Goal: Information Seeking & Learning: Learn about a topic

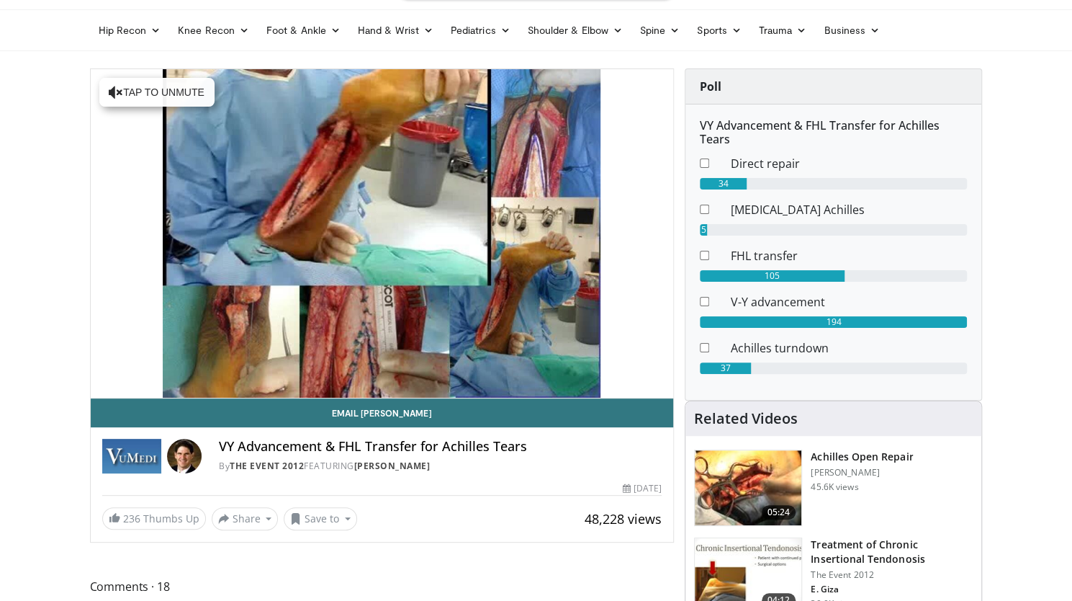
scroll to position [43, 0]
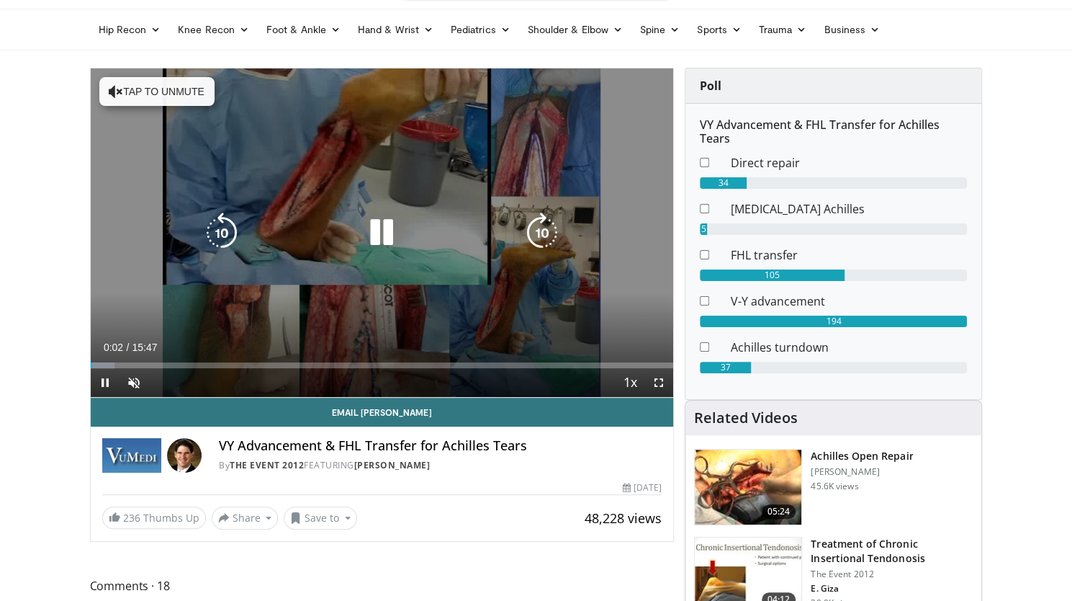
click at [121, 94] on button "Tap to unmute" at bounding box center [156, 91] width 115 height 29
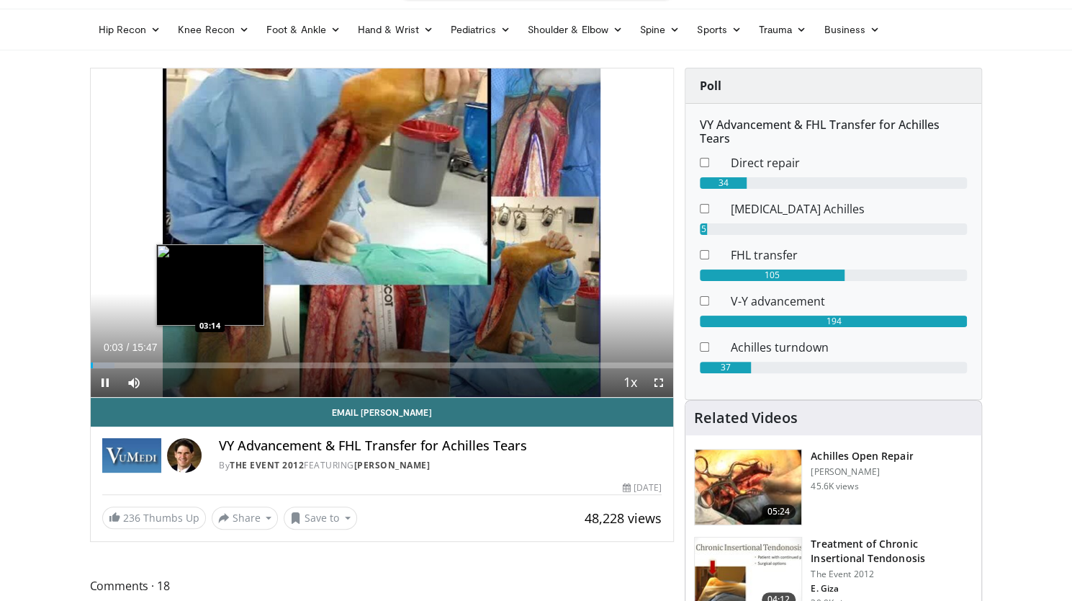
click at [210, 364] on div "Loaded : 4.18% 00:03 03:14" at bounding box center [382, 365] width 583 height 6
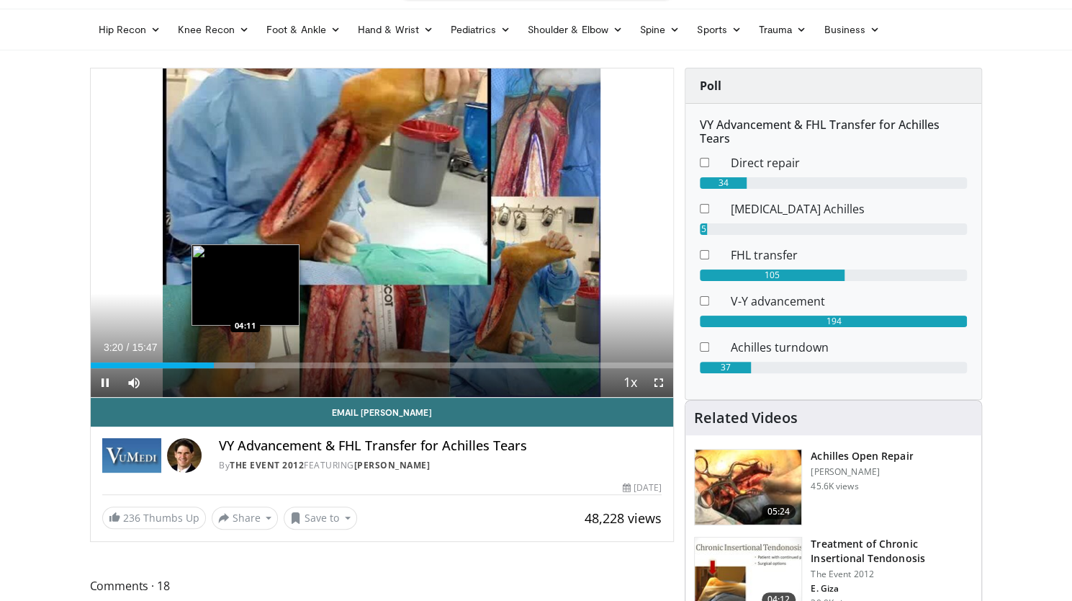
click at [245, 364] on div "Progress Bar" at bounding box center [231, 365] width 48 height 6
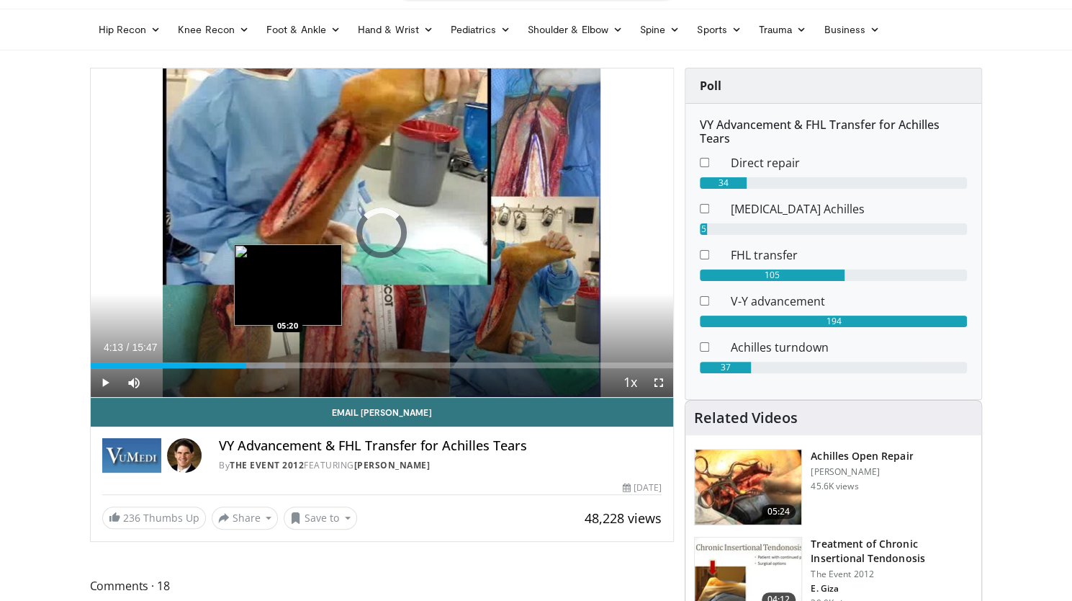
click at [288, 360] on div "Loaded : 33.43% 04:13 05:20" at bounding box center [382, 361] width 583 height 14
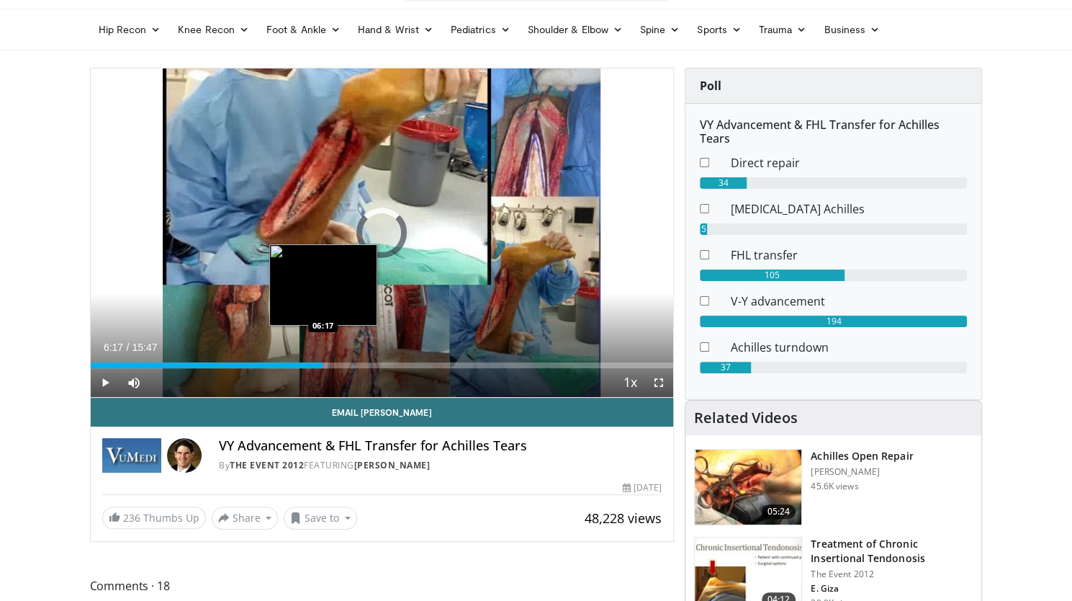
click at [323, 364] on div "Loaded : 40.75% 05:24 06:17" at bounding box center [382, 365] width 583 height 6
click at [311, 366] on div "06:19" at bounding box center [207, 365] width 233 height 6
click at [299, 364] on div "Loaded : 46.35% 05:39 05:39" at bounding box center [382, 365] width 583 height 6
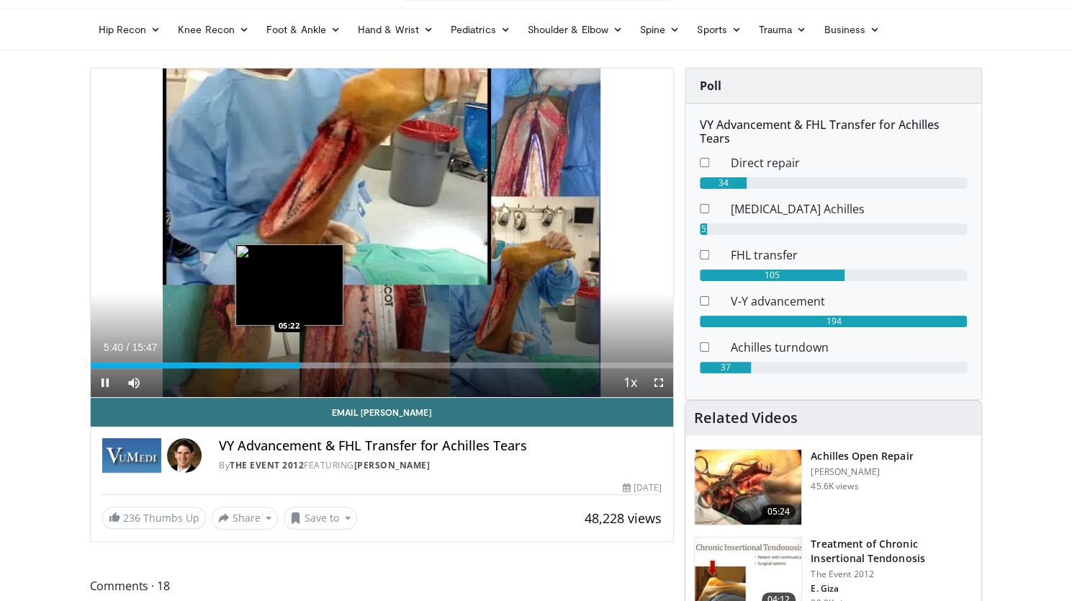
click at [289, 364] on div "Loaded : 42.83% 05:40 05:22" at bounding box center [382, 365] width 583 height 6
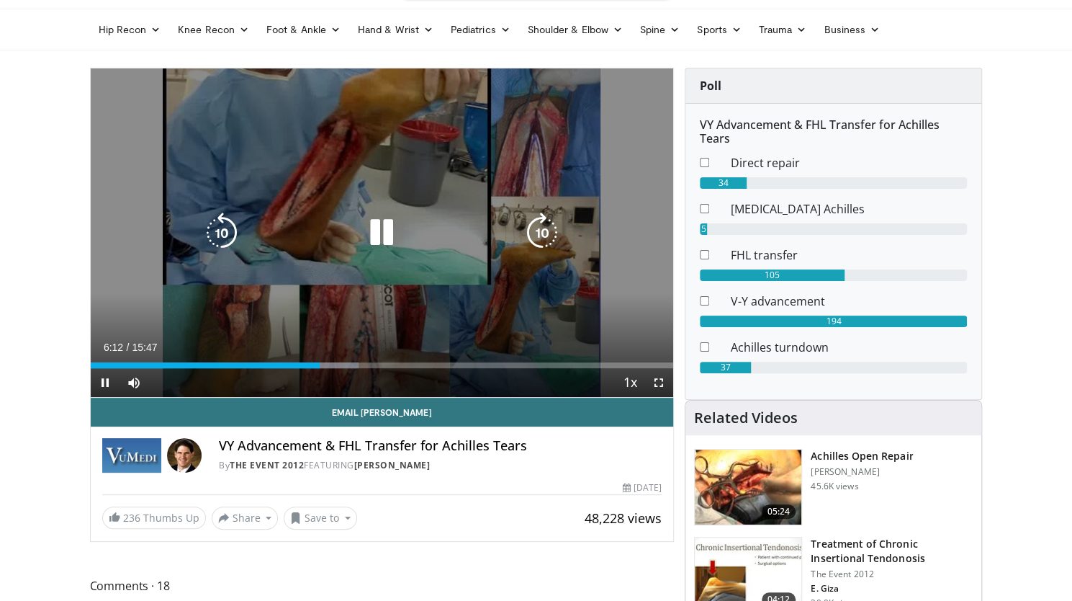
click at [388, 228] on icon "Video Player" at bounding box center [382, 232] width 40 height 40
click at [362, 229] on icon "Video Player" at bounding box center [382, 232] width 40 height 40
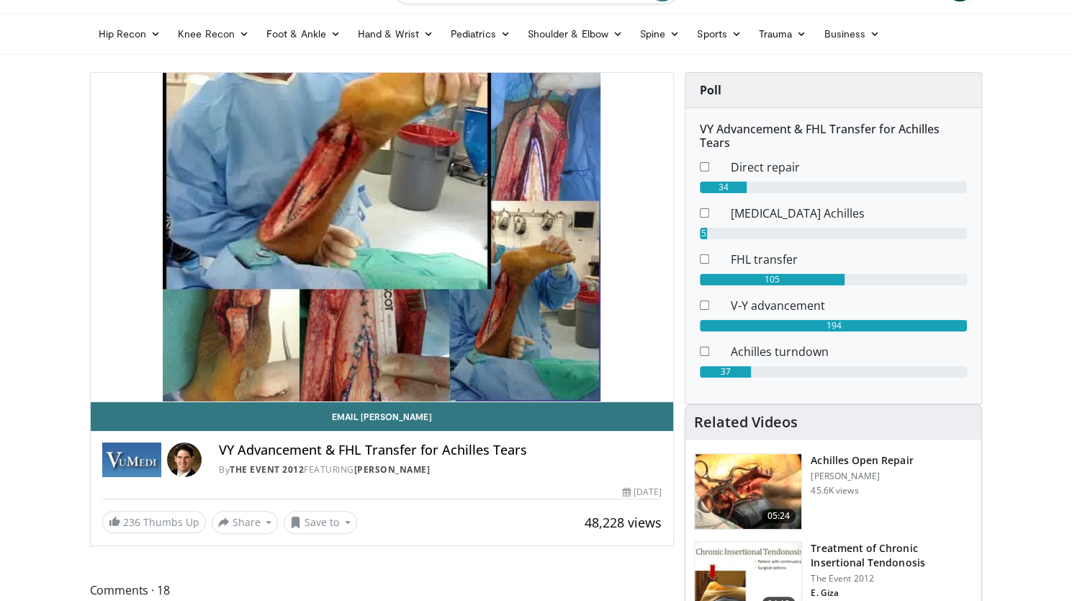
scroll to position [38, 0]
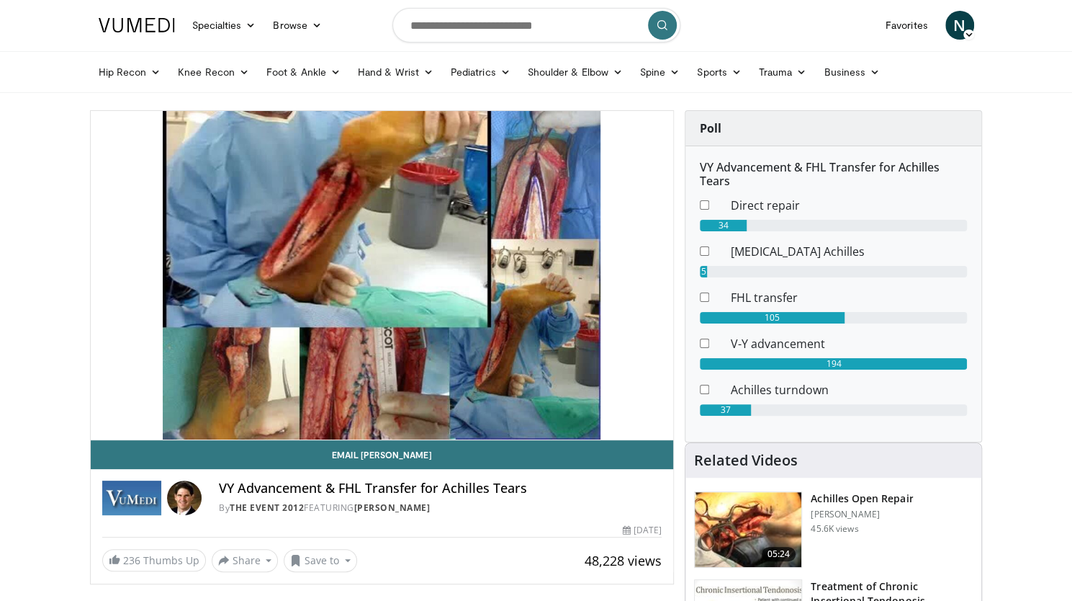
scroll to position [0, 0]
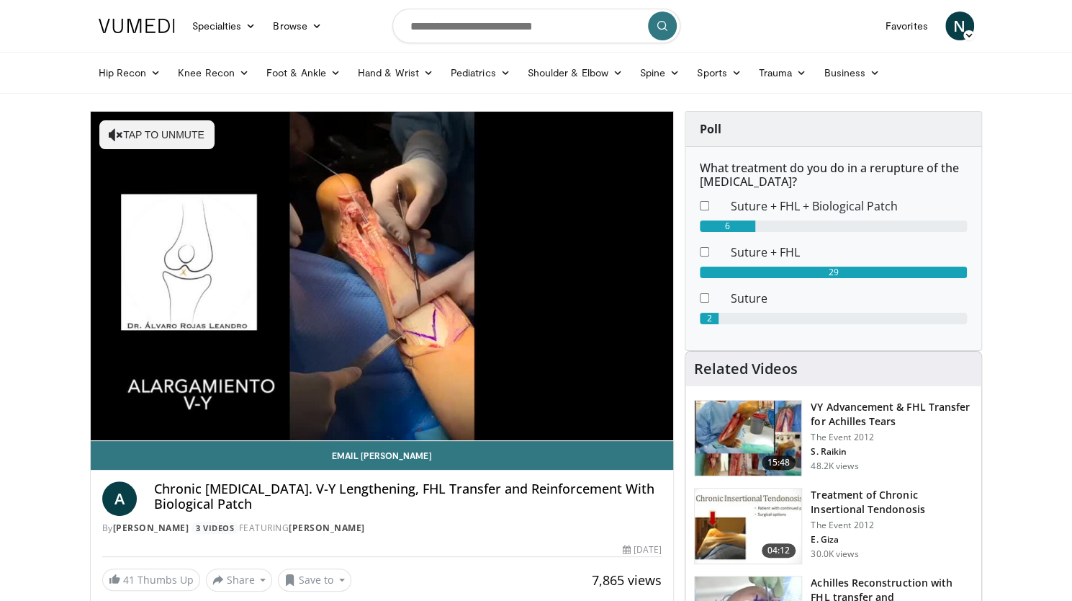
scroll to position [19, 0]
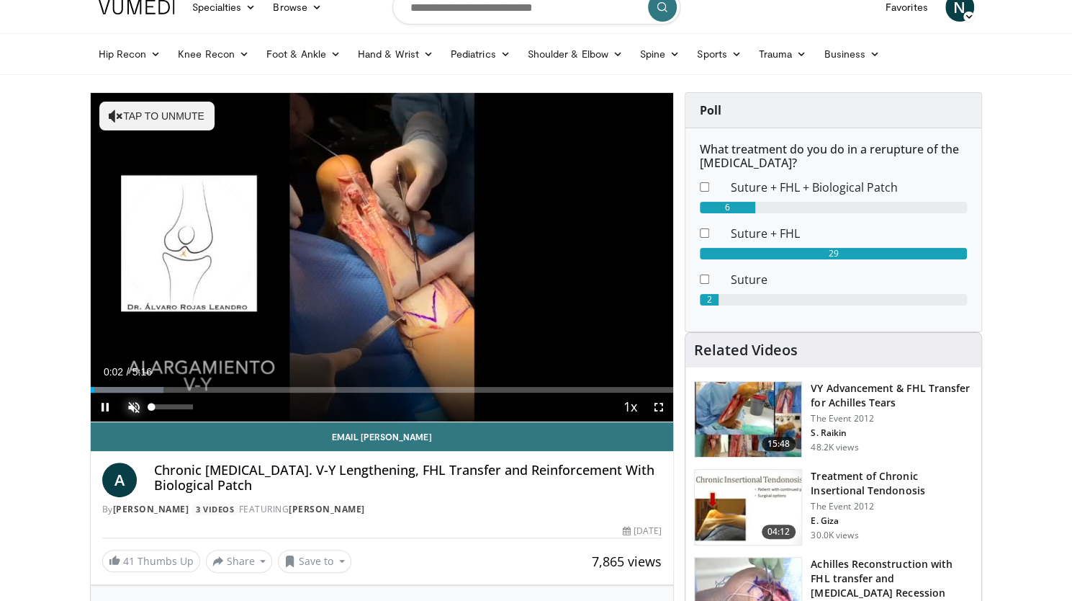
click at [134, 403] on span "Video Player" at bounding box center [134, 406] width 29 height 29
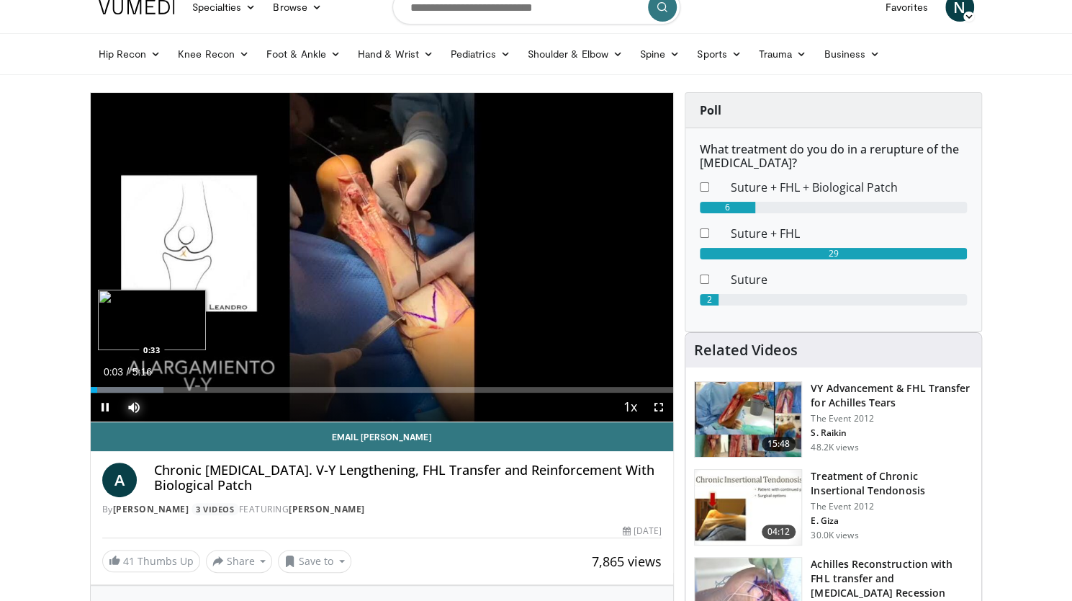
click at [151, 387] on div "Progress Bar" at bounding box center [127, 390] width 73 height 6
click at [141, 391] on div "0:38" at bounding box center [126, 390] width 71 height 6
click at [128, 385] on div "Loaded : 31.33% 0:30 0:21" at bounding box center [382, 386] width 583 height 14
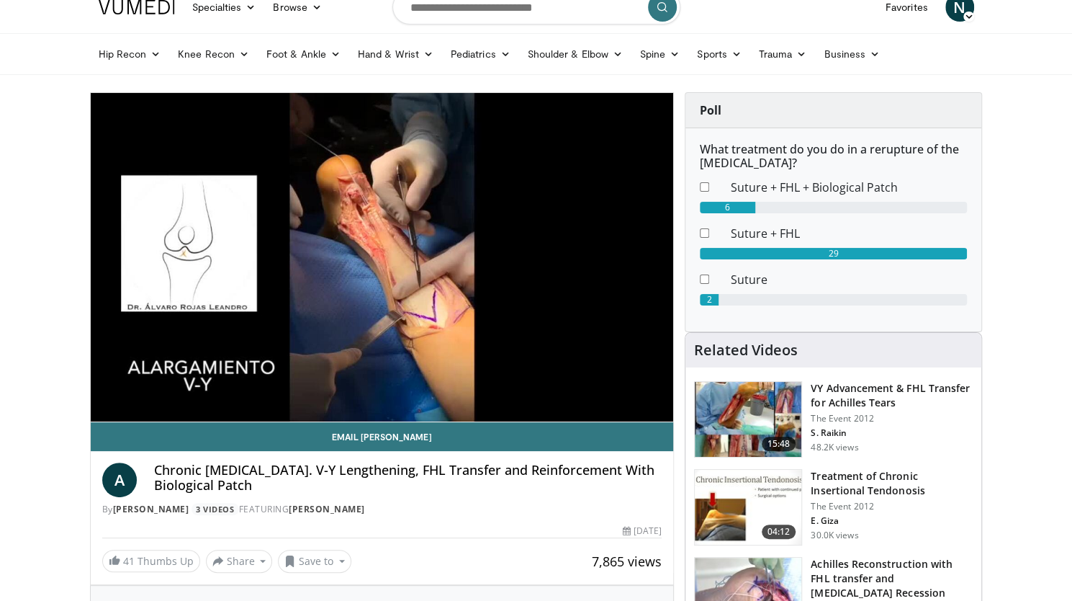
scroll to position [39, 0]
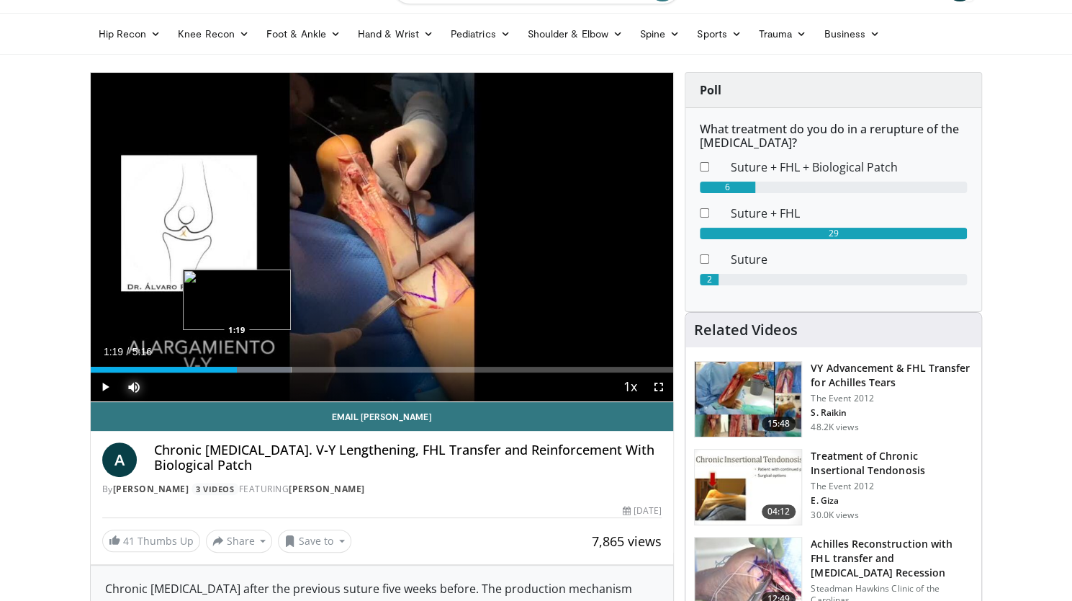
click at [236, 365] on div "Loaded : 34.46% 0:45 1:19" at bounding box center [382, 366] width 583 height 14
click at [269, 368] on div "Loaded : 47.00% 1:37 1:37" at bounding box center [382, 370] width 583 height 6
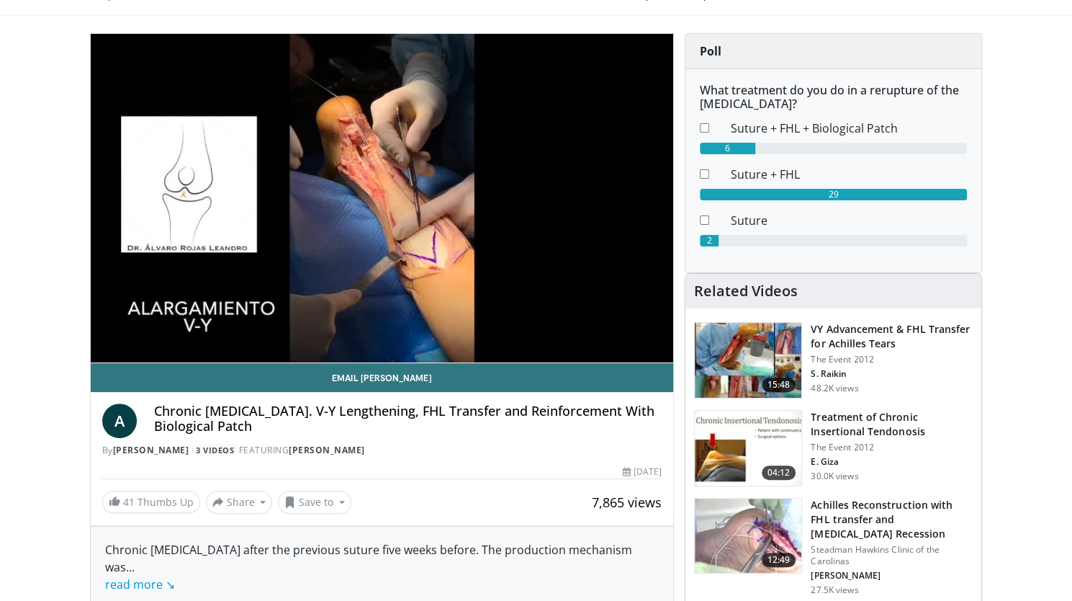
scroll to position [156, 0]
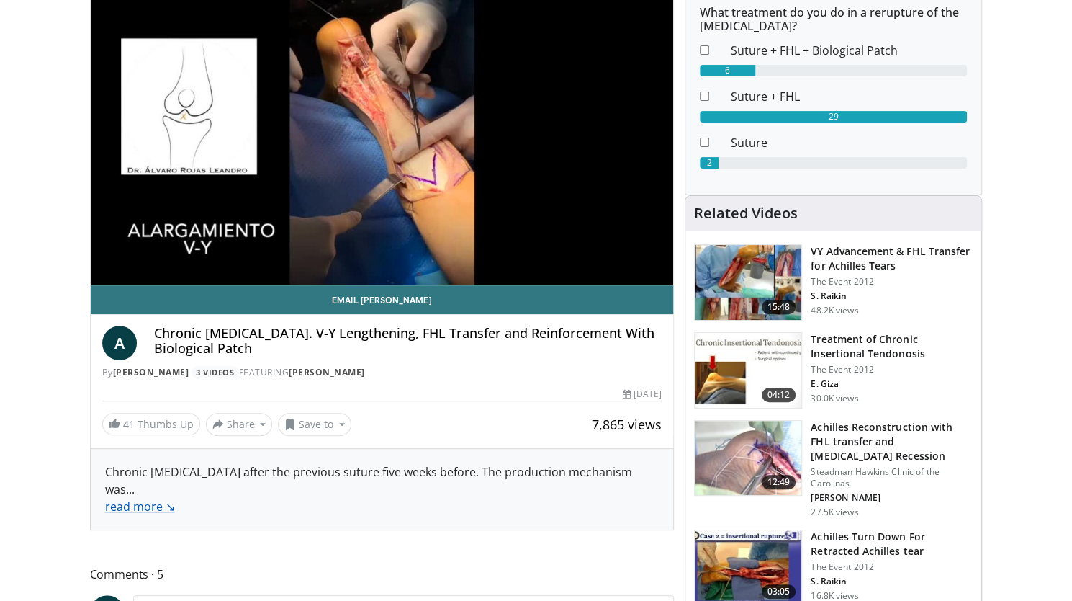
click at [127, 506] on link "read more ↘" at bounding box center [140, 506] width 70 height 16
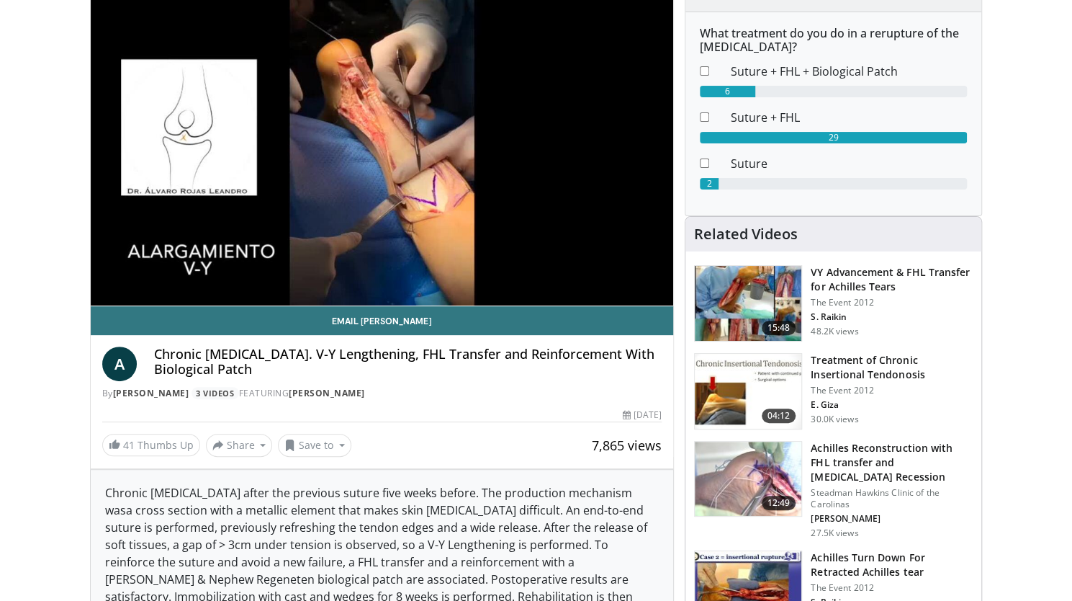
scroll to position [134, 0]
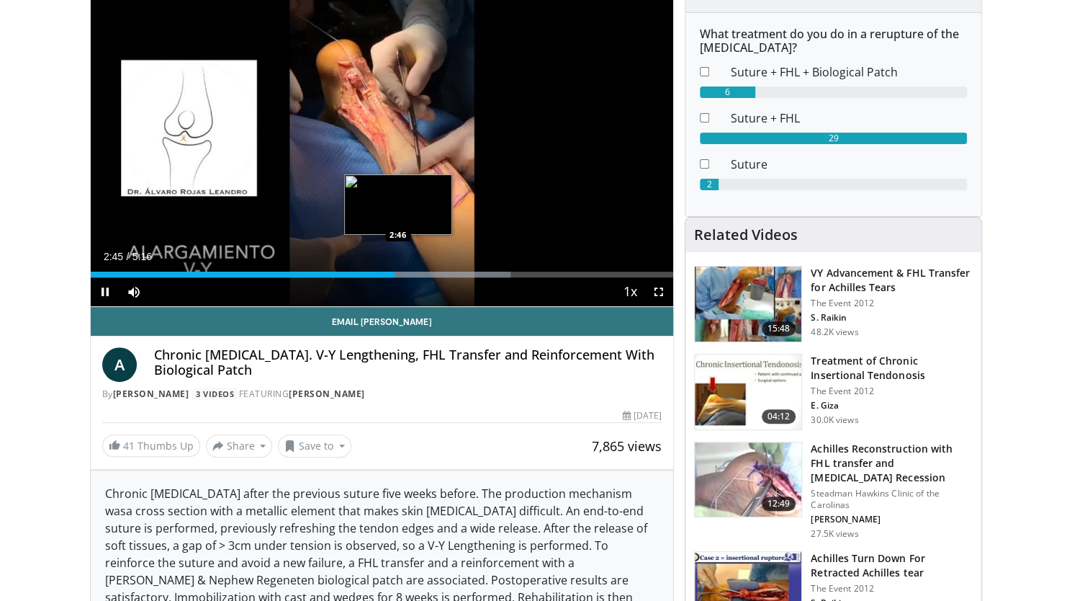
click at [397, 271] on div "Progress Bar" at bounding box center [421, 274] width 179 height 6
click at [407, 271] on div "Progress Bar" at bounding box center [421, 274] width 179 height 6
click at [423, 274] on div "Loaded : 75.21% 2:53 3:00" at bounding box center [382, 274] width 583 height 6
click at [435, 271] on div "Loaded : 78.35% 3:03 3:07" at bounding box center [382, 274] width 583 height 6
click at [446, 271] on div "Loaded : 79.08% 3:10 3:13" at bounding box center [382, 274] width 583 height 6
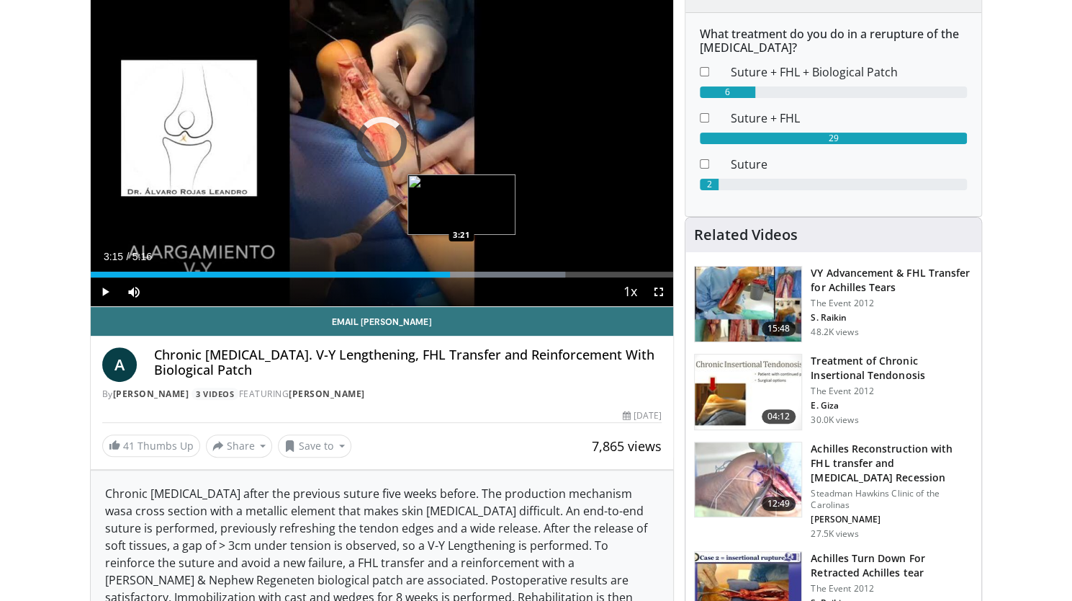
click at [459, 274] on div "Loaded : 81.48% 3:15 3:21" at bounding box center [382, 274] width 583 height 6
click at [475, 271] on div "Progress Bar" at bounding box center [494, 274] width 178 height 6
click at [491, 271] on div "Loaded : 87.75% 3:31 3:37" at bounding box center [382, 274] width 583 height 6
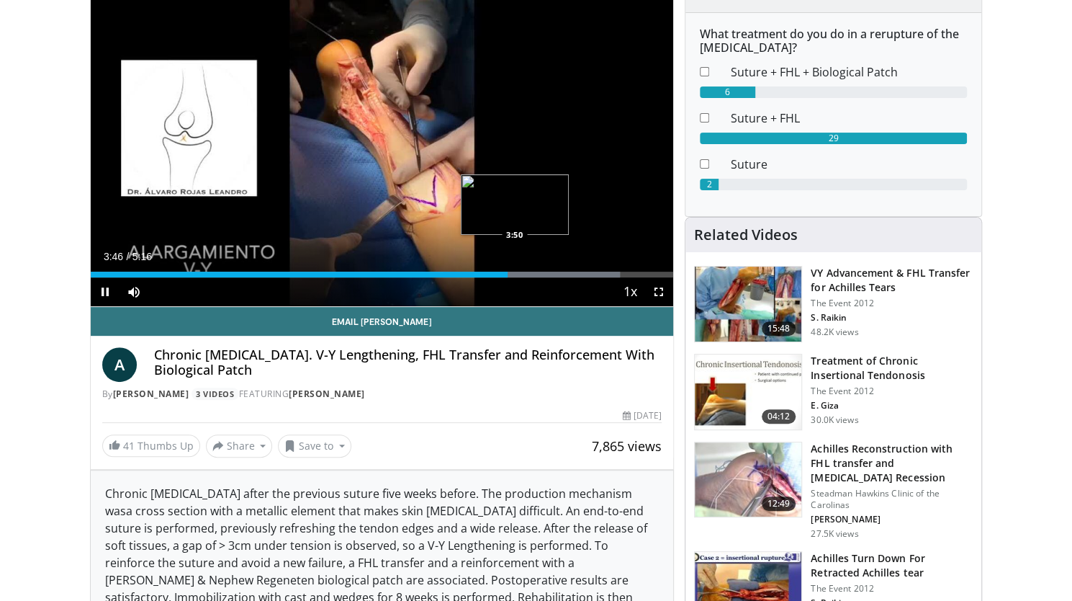
click at [513, 271] on div "Progress Bar" at bounding box center [532, 274] width 178 height 6
click at [539, 274] on div "Loaded : 94.02% 3:57 4:03" at bounding box center [382, 274] width 583 height 6
click at [531, 271] on div "Loaded : 98.06% 4:09 3:59" at bounding box center [382, 274] width 583 height 6
click at [510, 268] on div "Loaded : 98.06% 4:00 3:48" at bounding box center [382, 271] width 583 height 14
click at [516, 271] on div "Progress Bar" at bounding box center [577, 274] width 171 height 6
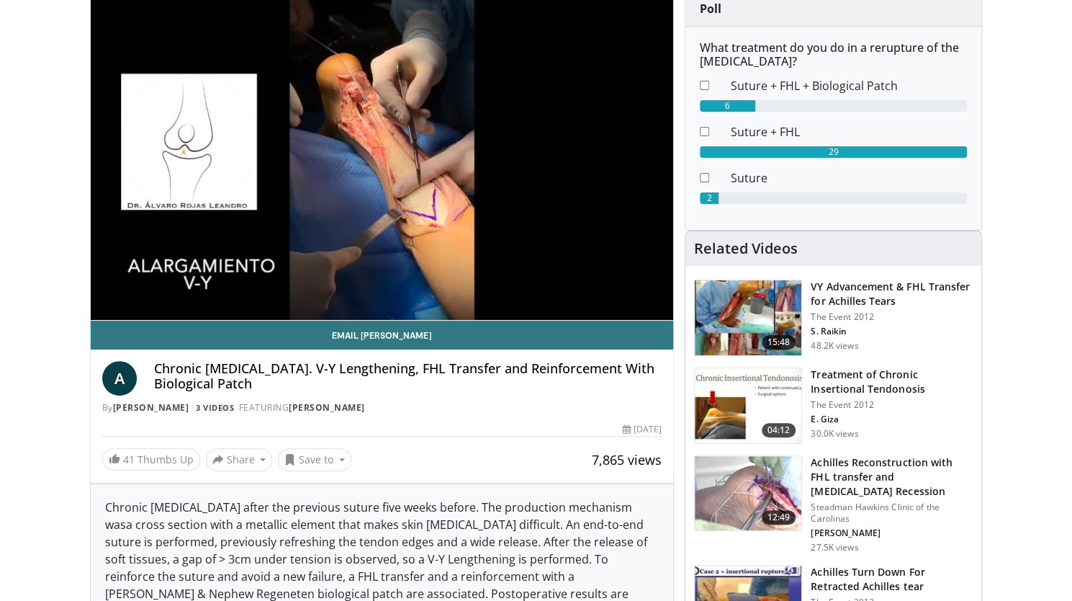
scroll to position [114, 0]
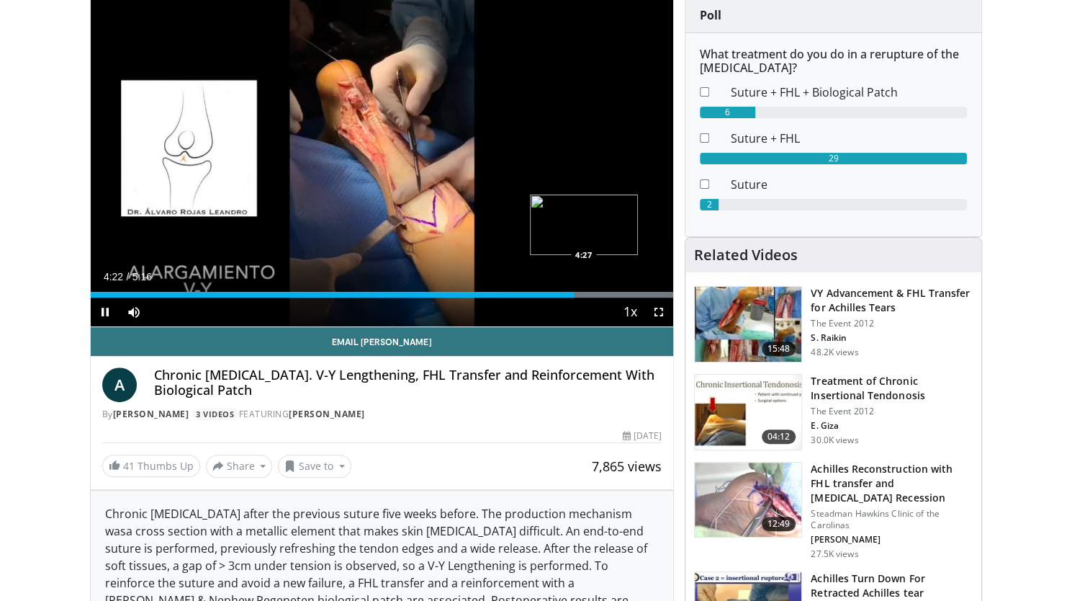
click at [583, 292] on div "Loaded : 100.00% 4:22 4:27" at bounding box center [382, 295] width 583 height 6
click at [598, 293] on div "Progress Bar" at bounding box center [586, 295] width 176 height 6
click at [622, 295] on div "Progress Bar" at bounding box center [586, 295] width 176 height 6
click at [632, 294] on div "Loaded : 100.00% 4:49 4:54" at bounding box center [382, 295] width 583 height 6
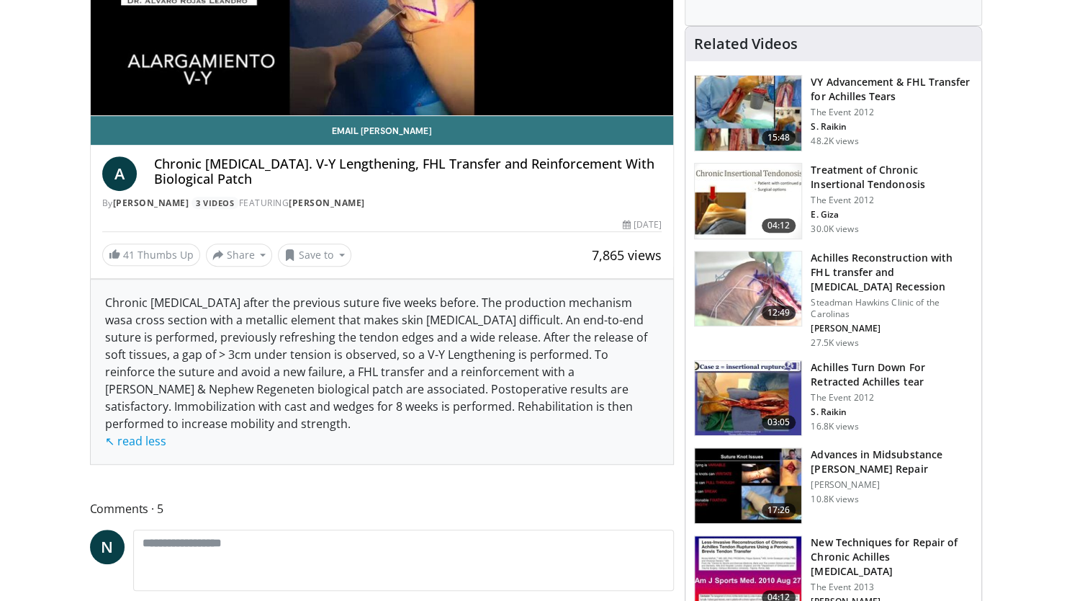
scroll to position [328, 0]
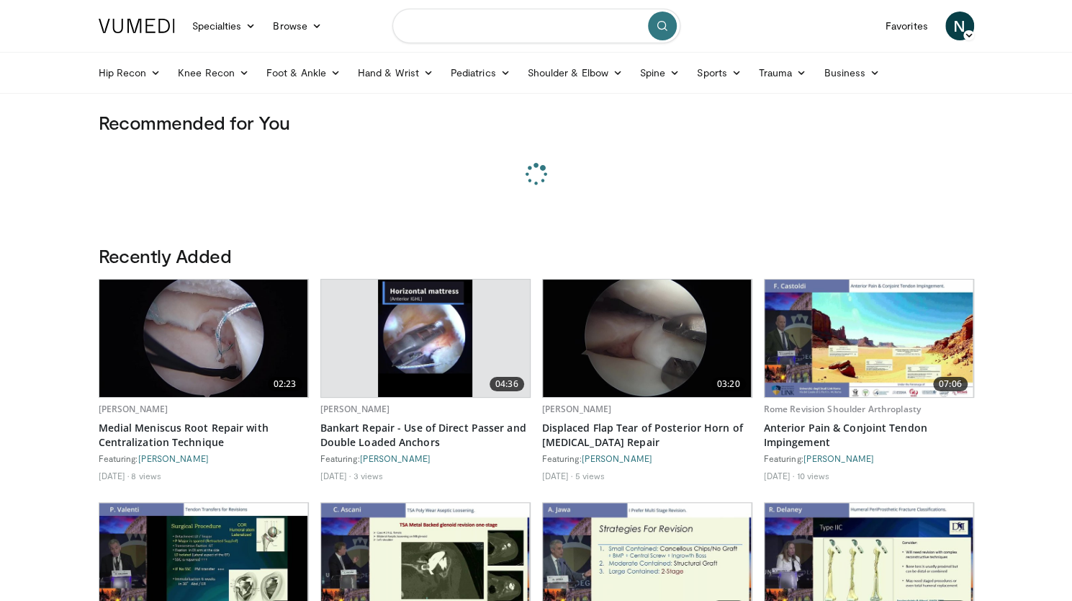
click at [484, 24] on input "Search topics, interventions" at bounding box center [536, 26] width 288 height 35
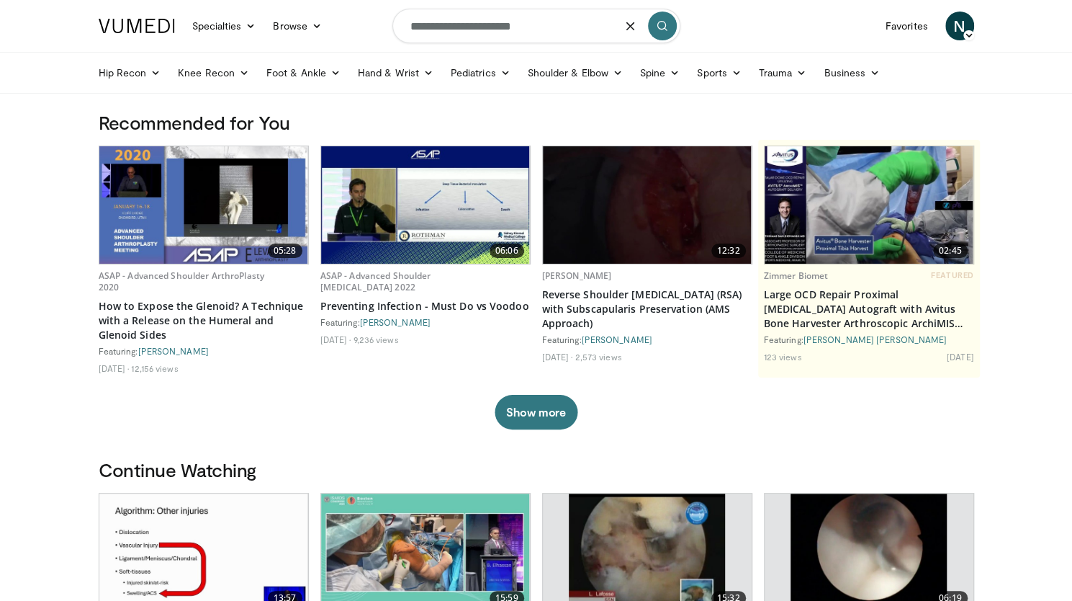
type input "**********"
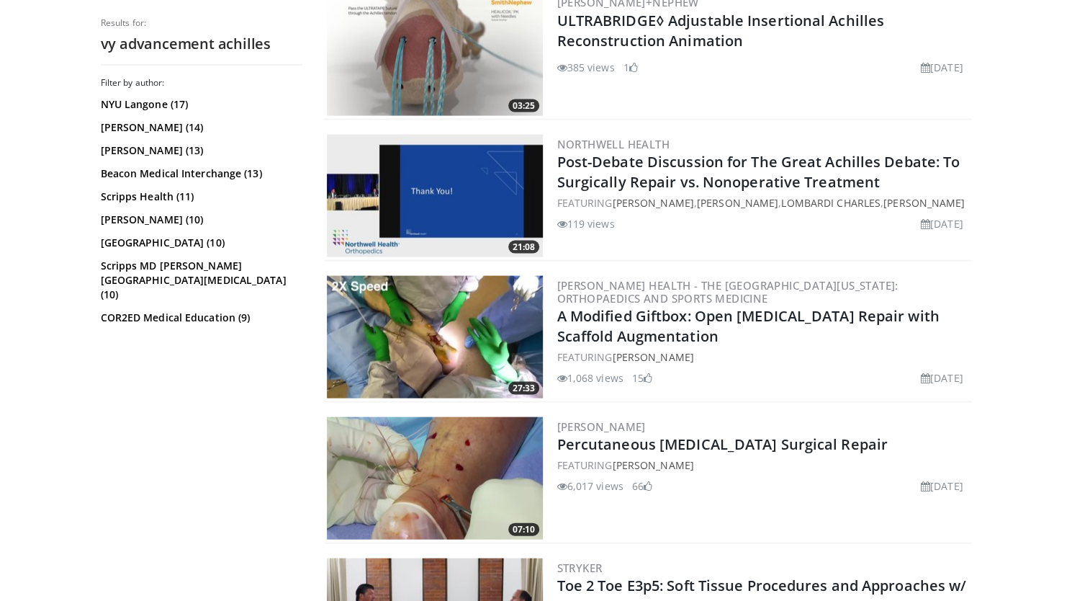
scroll to position [1592, 0]
click at [452, 350] on img at bounding box center [435, 335] width 216 height 122
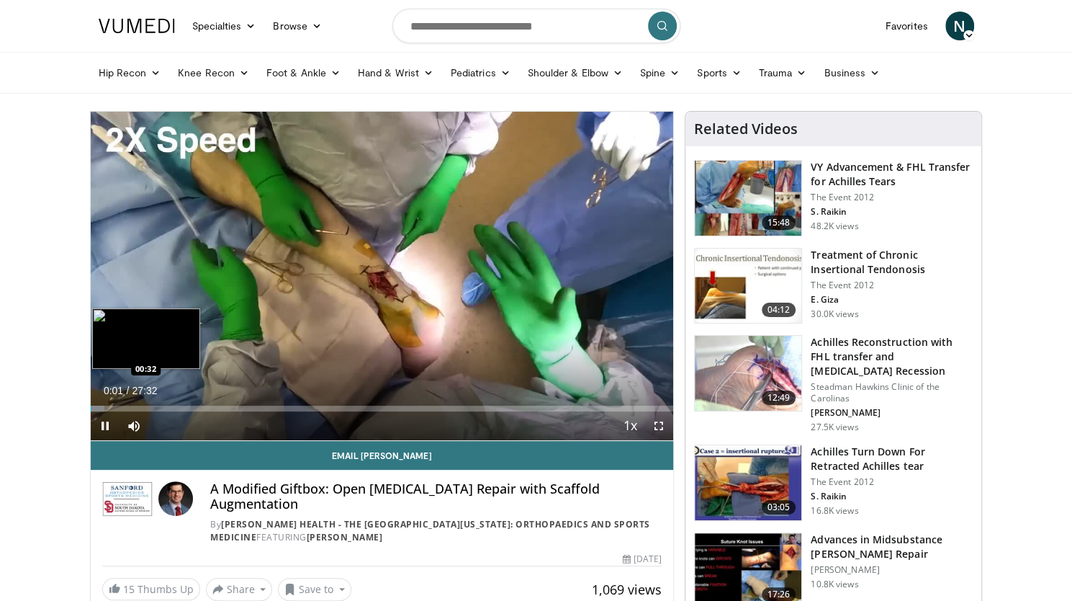
click at [101, 407] on div "Loaded : 2.40% 00:01 00:32" at bounding box center [382, 408] width 583 height 6
click at [130, 408] on div "Loaded : 9.00% 01:56 01:56" at bounding box center [382, 408] width 583 height 6
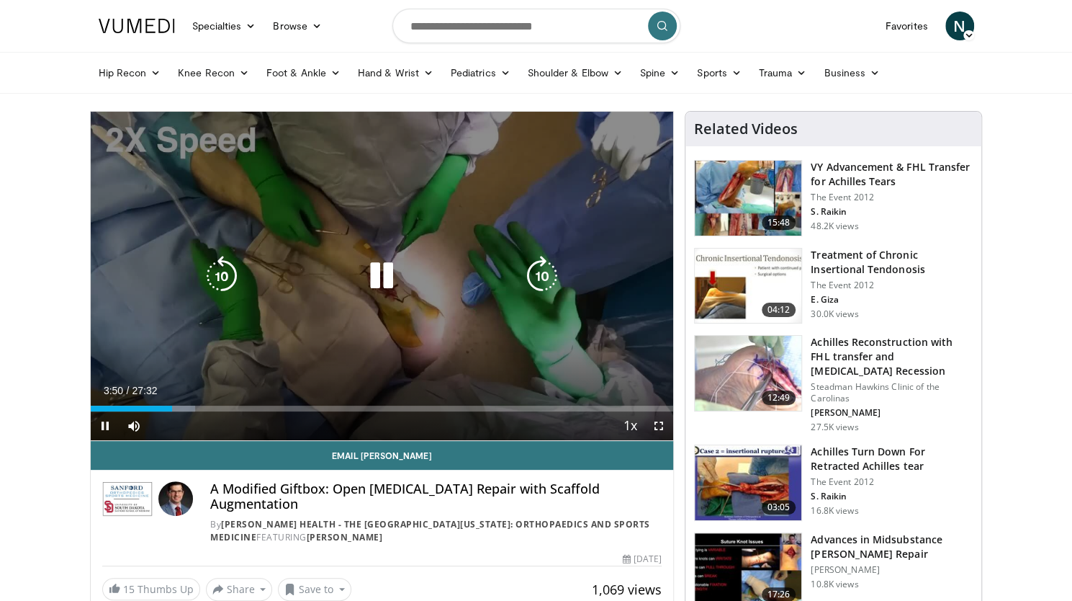
click at [376, 269] on icon "Video Player" at bounding box center [382, 276] width 40 height 40
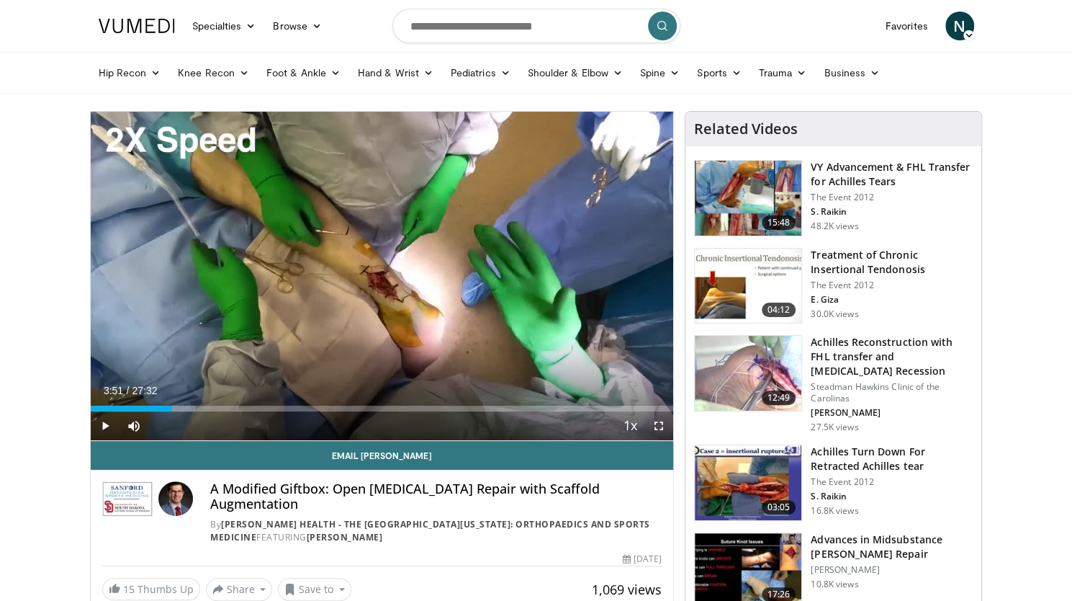
click at [663, 428] on span "Video Player" at bounding box center [659, 425] width 29 height 29
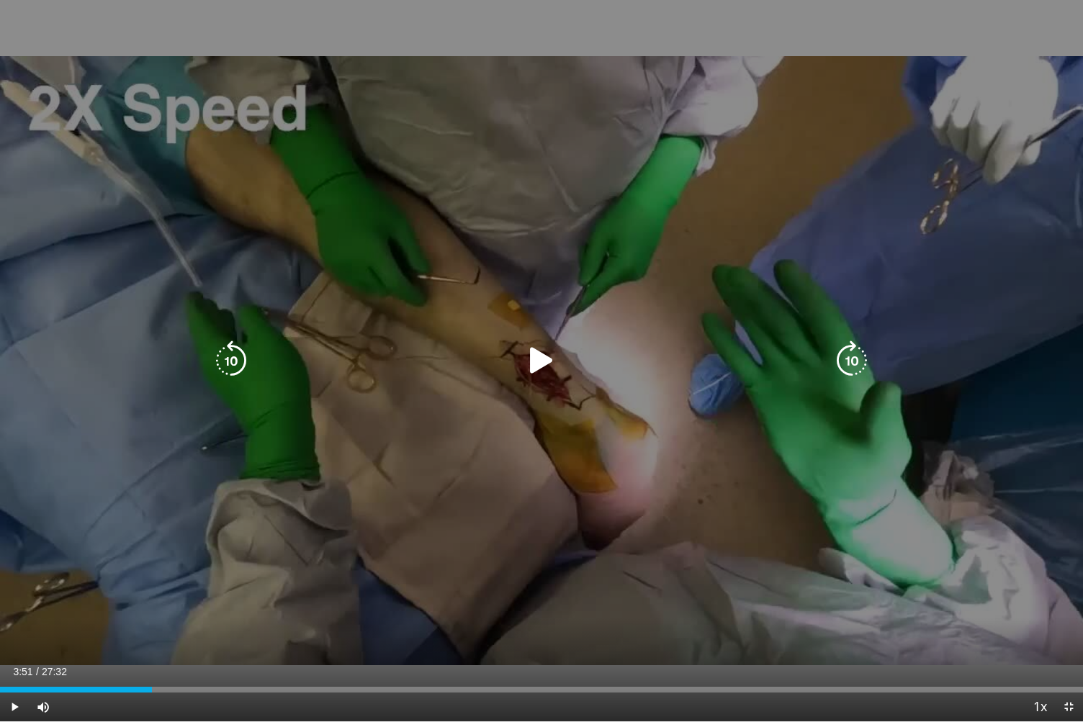
click at [543, 353] on icon "Video Player" at bounding box center [541, 361] width 40 height 40
click at [569, 369] on div "Video Player" at bounding box center [542, 360] width 650 height 29
click at [544, 366] on icon "Video Player" at bounding box center [541, 361] width 40 height 40
click at [543, 354] on icon "Video Player" at bounding box center [541, 361] width 40 height 40
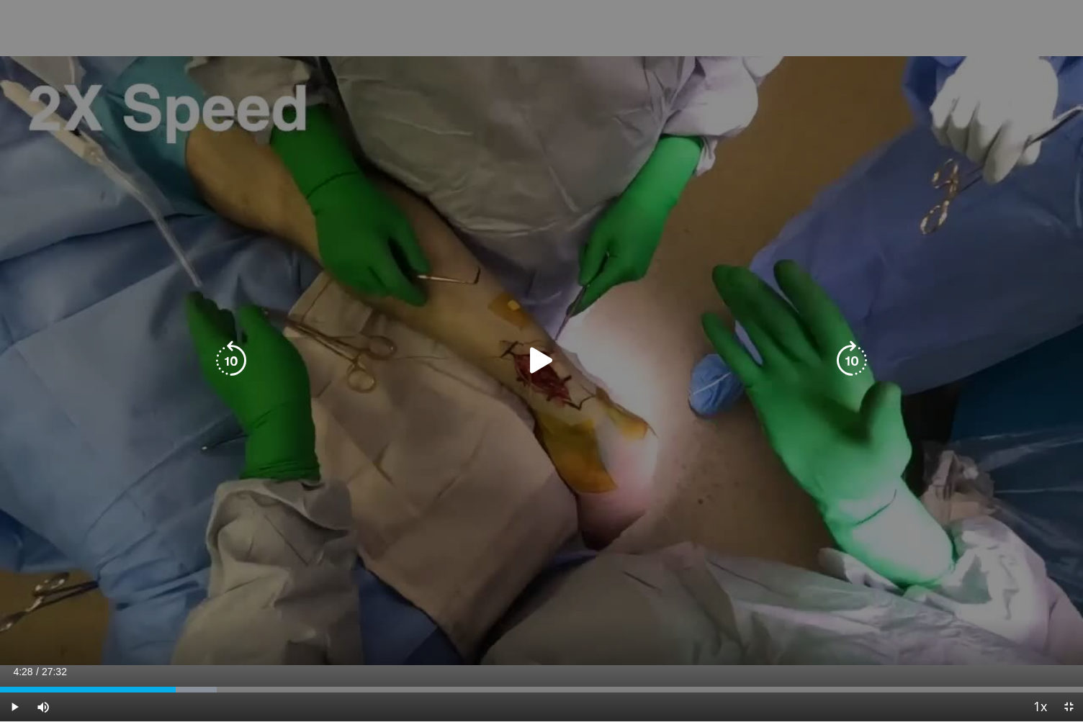
click at [537, 360] on icon "Video Player" at bounding box center [541, 361] width 40 height 40
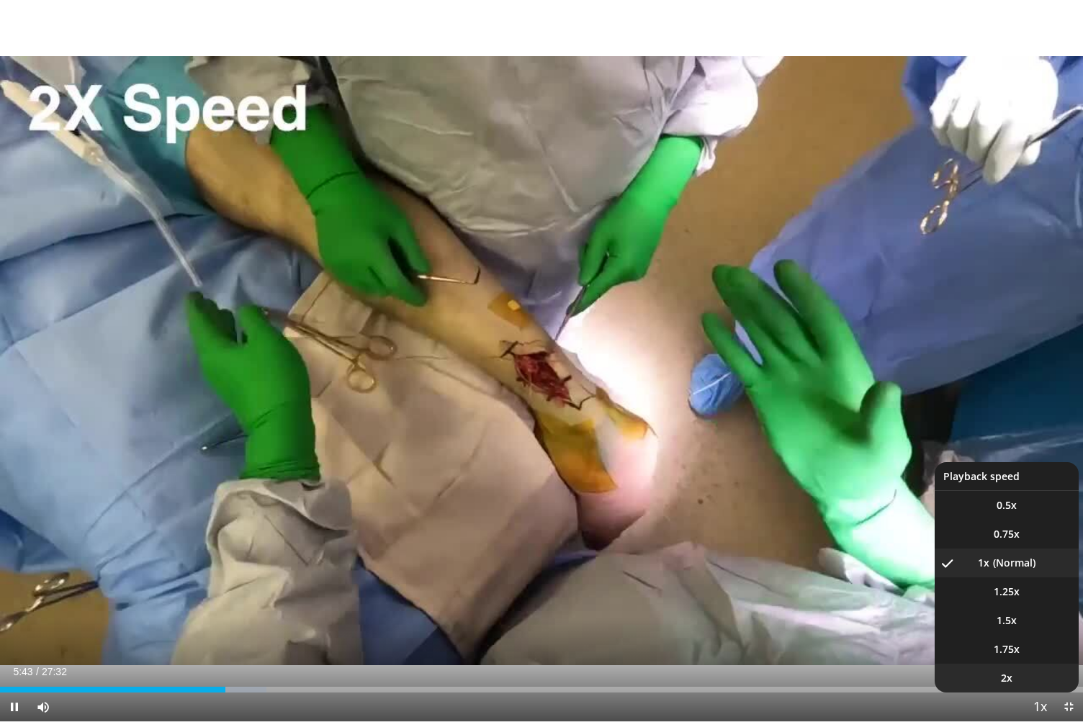
click at [1012, 600] on span "2x" at bounding box center [1007, 678] width 12 height 14
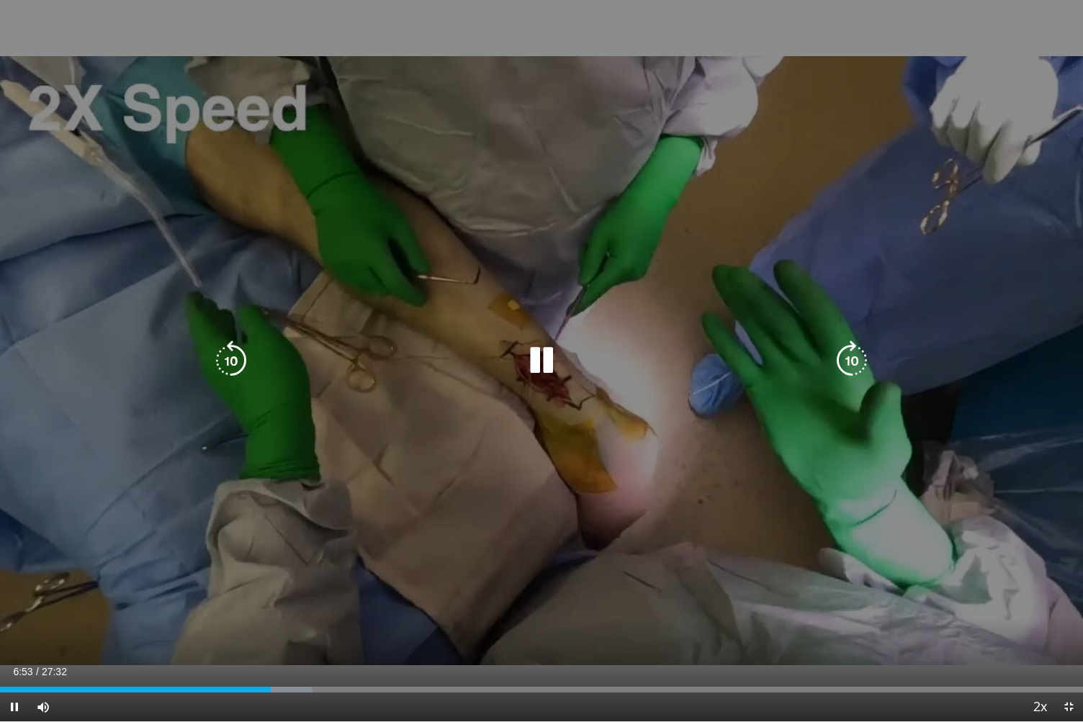
click at [549, 364] on icon "Video Player" at bounding box center [541, 361] width 40 height 40
click at [535, 363] on icon "Video Player" at bounding box center [541, 361] width 40 height 40
click at [563, 374] on div "Video Player" at bounding box center [542, 360] width 650 height 29
click at [542, 363] on icon "Video Player" at bounding box center [541, 361] width 40 height 40
click at [549, 354] on icon "Video Player" at bounding box center [541, 361] width 40 height 40
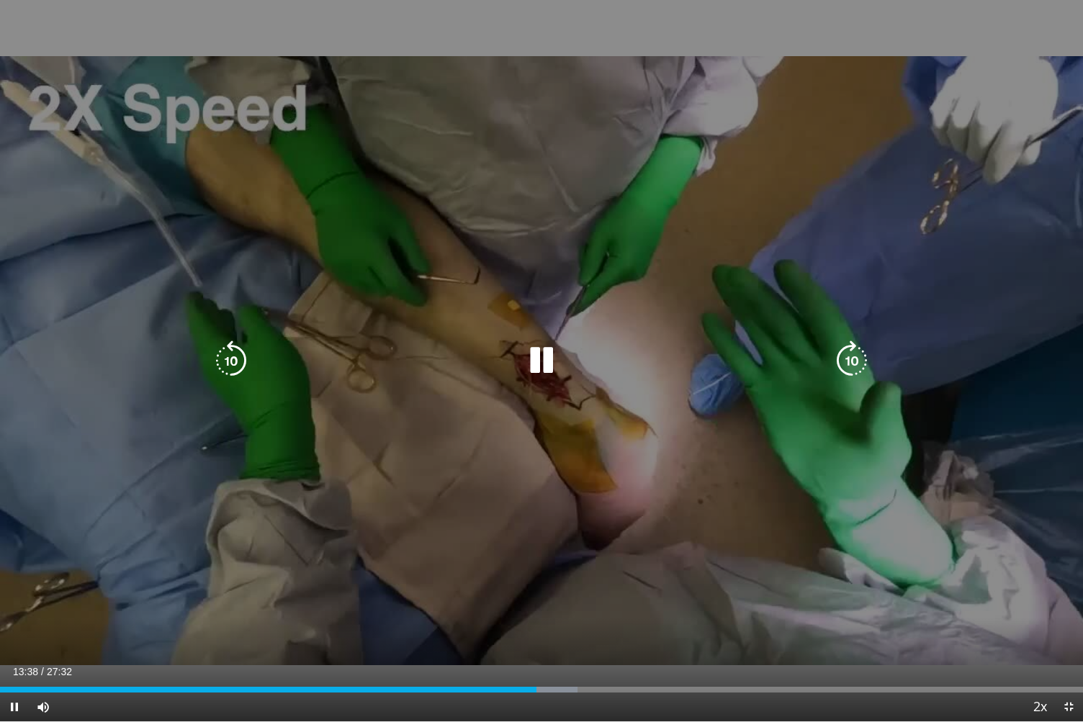
click at [537, 357] on icon "Video Player" at bounding box center [541, 361] width 40 height 40
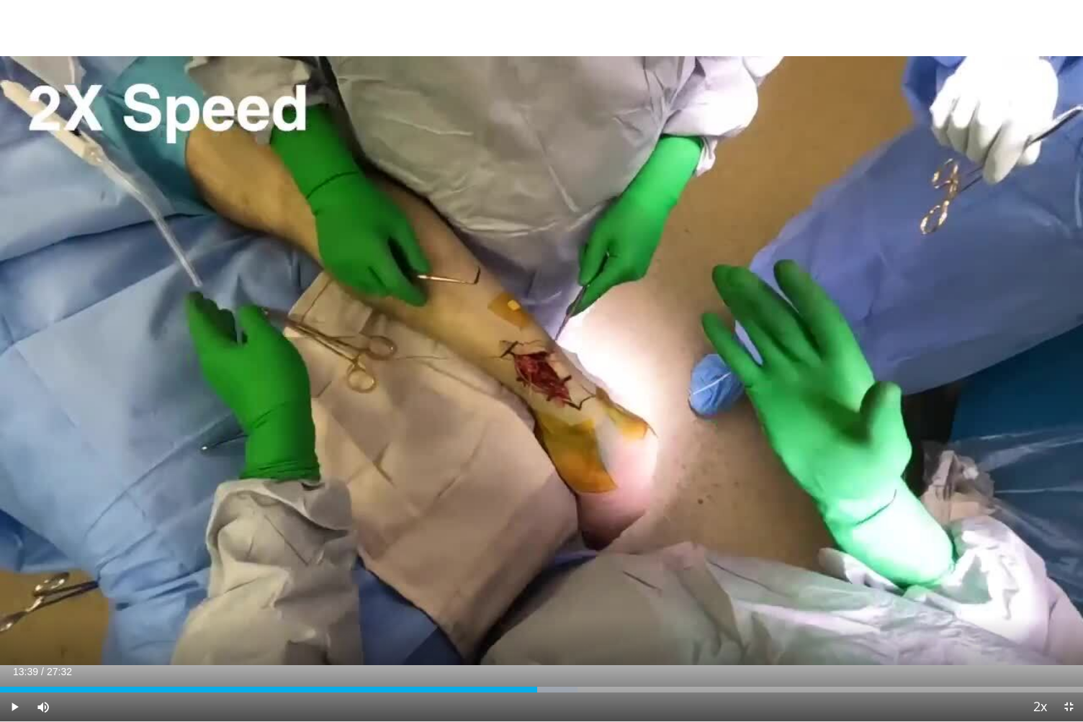
click at [496, 600] on div "Current Time 13:39 / Duration 27:32 Play Skip Backward Skip Forward Mute Loaded…" at bounding box center [541, 707] width 1083 height 29
click at [489, 600] on div "Loaded : 53.31% 13:39 12:25" at bounding box center [541, 686] width 1083 height 14
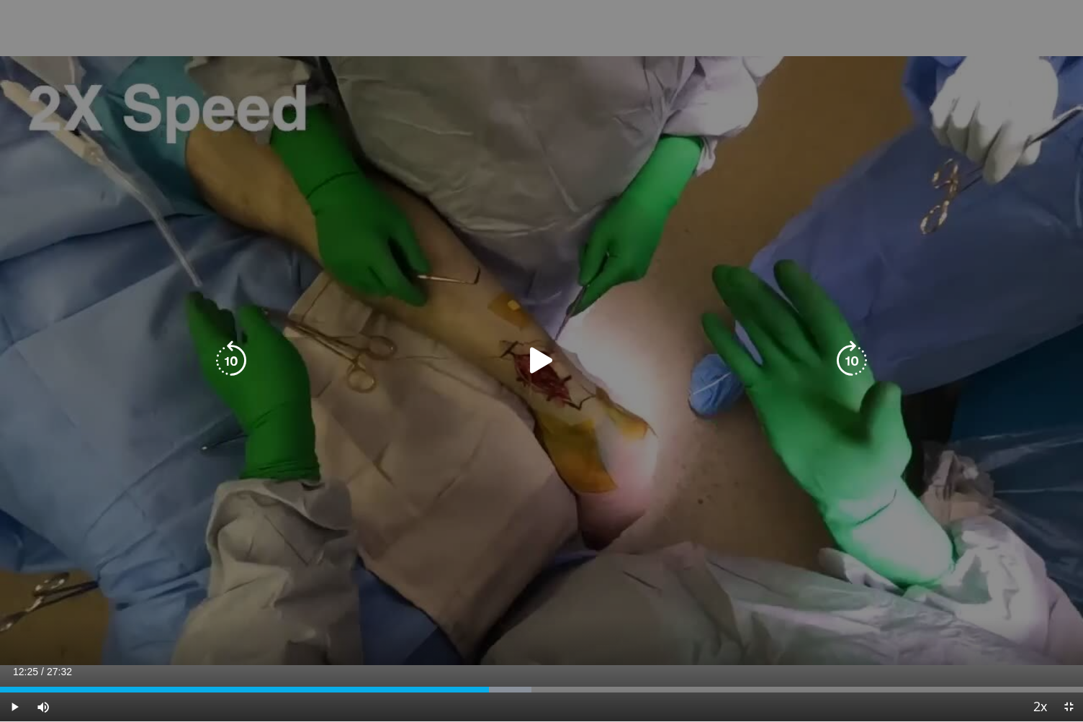
click at [535, 372] on icon "Video Player" at bounding box center [541, 361] width 40 height 40
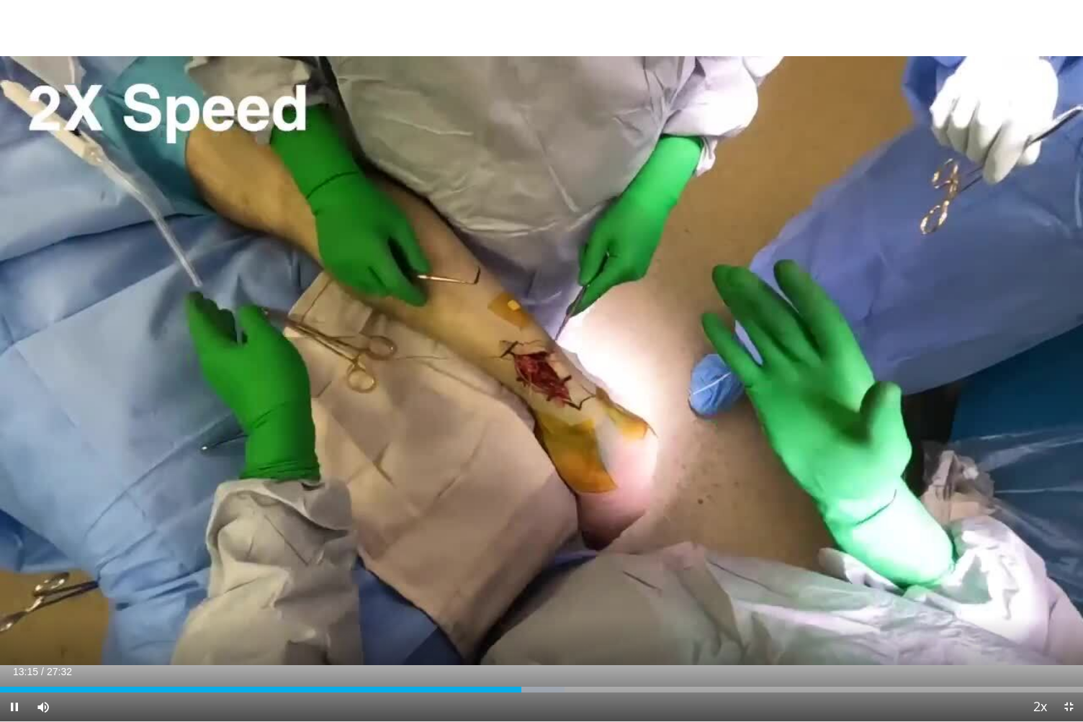
click at [517, 398] on div "10 seconds Tap to unmute" at bounding box center [541, 361] width 1083 height 722
click at [608, 600] on div "16:07" at bounding box center [317, 690] width 634 height 6
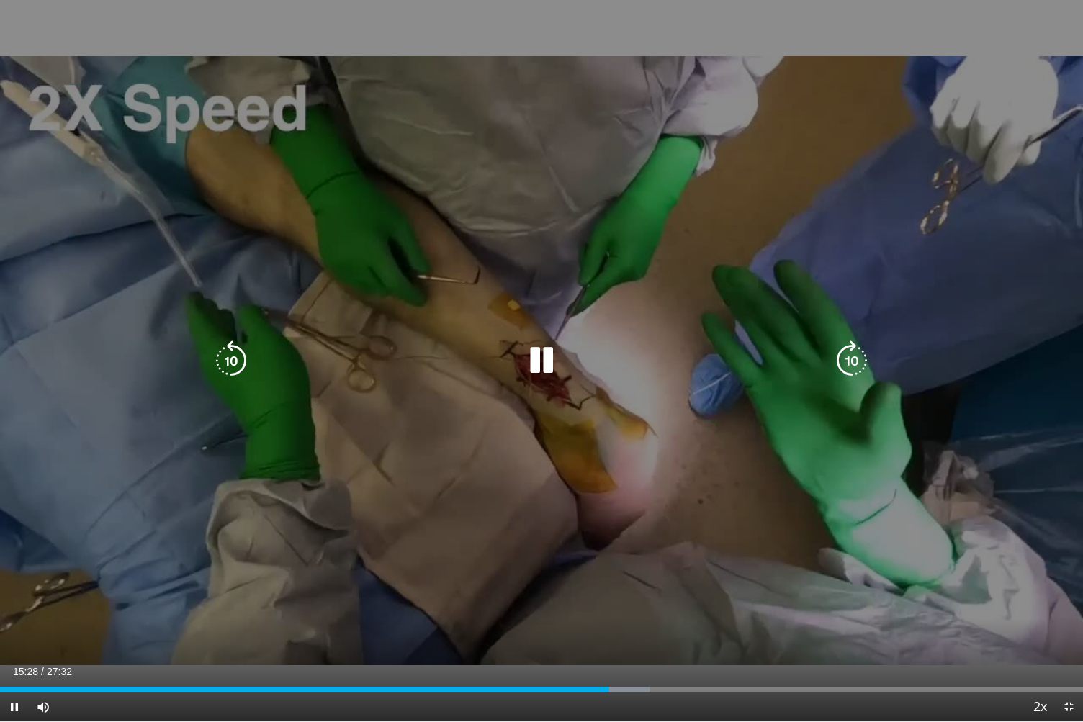
click at [549, 374] on icon "Video Player" at bounding box center [541, 361] width 40 height 40
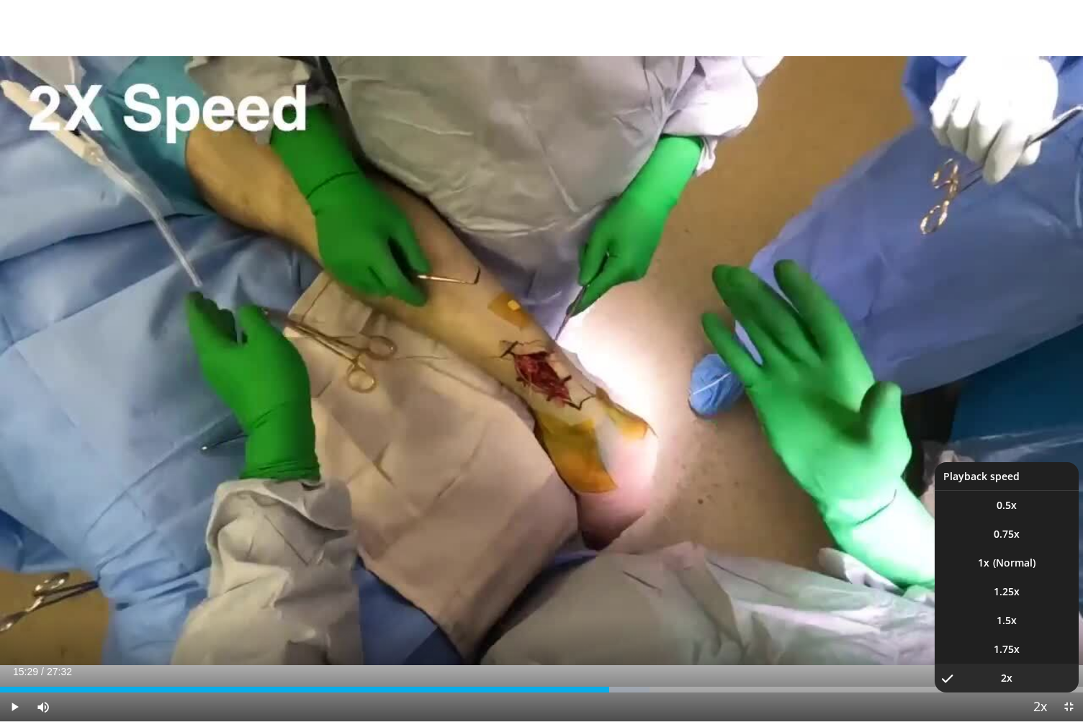
click at [1030, 600] on span "Video Player" at bounding box center [1040, 708] width 20 height 29
click at [1002, 563] on li "1x" at bounding box center [1007, 563] width 144 height 29
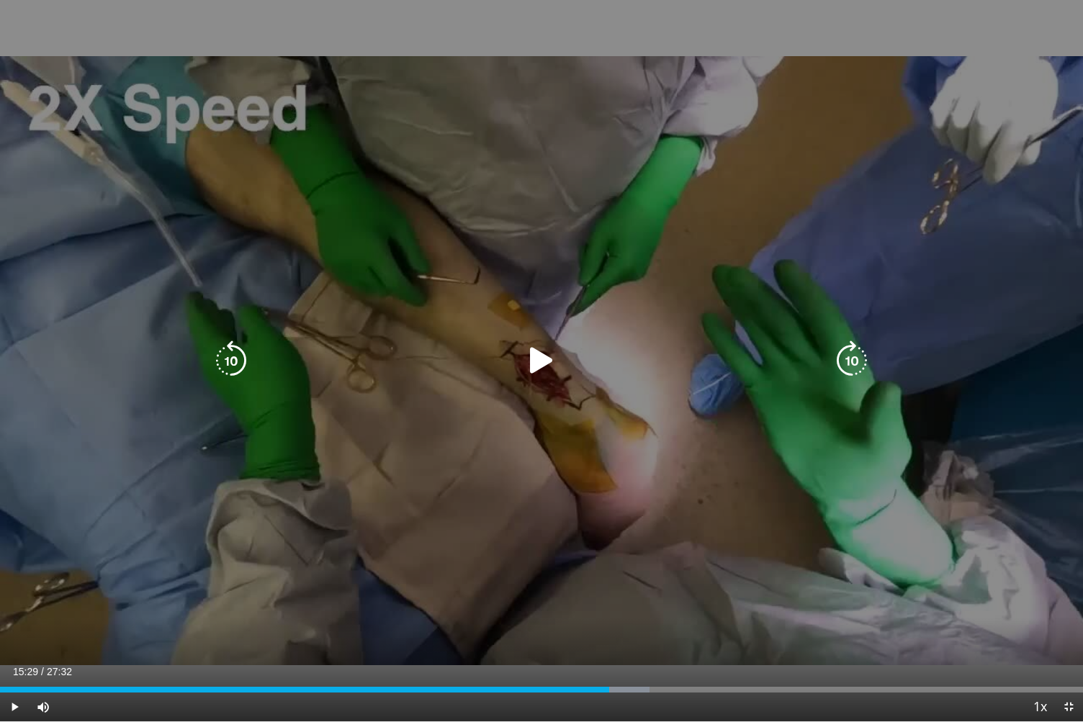
click at [557, 363] on icon "Video Player" at bounding box center [541, 361] width 40 height 40
click at [547, 363] on icon "Video Player" at bounding box center [541, 361] width 40 height 40
click at [539, 377] on icon "Video Player" at bounding box center [541, 361] width 40 height 40
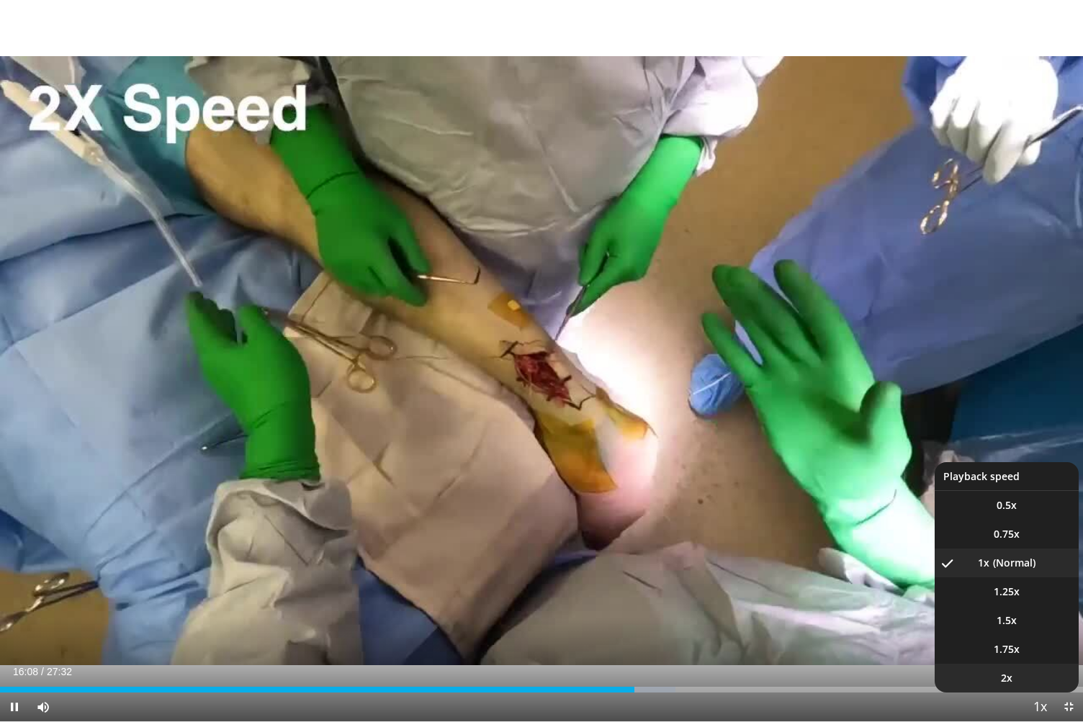
click at [1014, 600] on li "2x" at bounding box center [1007, 678] width 144 height 29
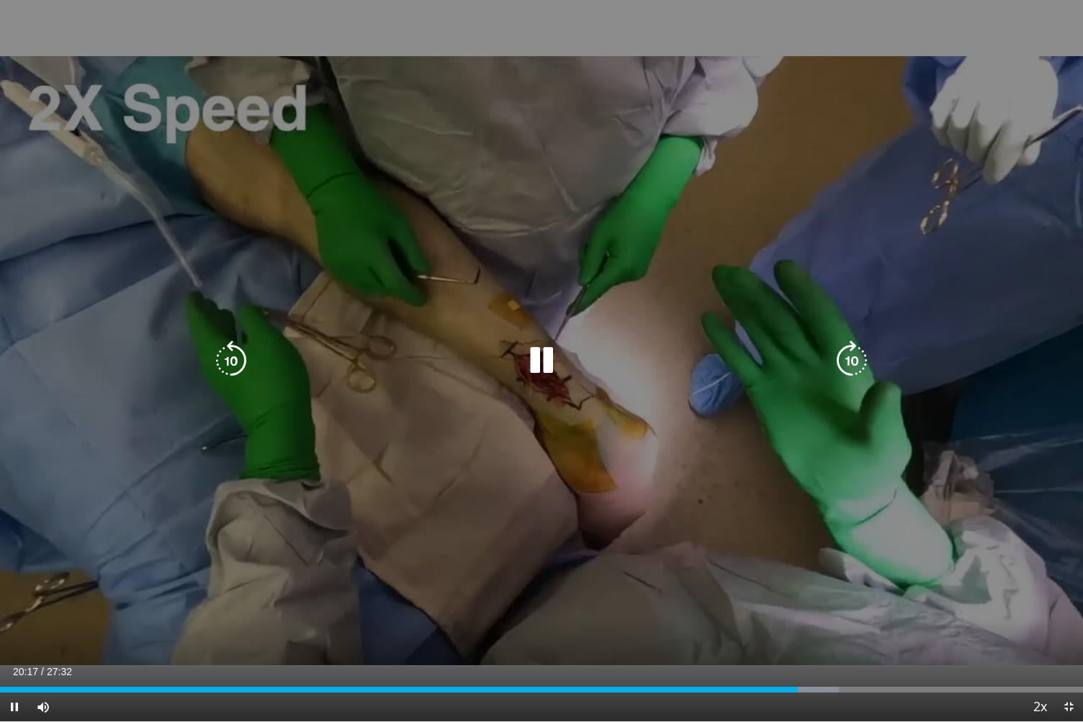
click at [544, 359] on icon "Video Player" at bounding box center [541, 361] width 40 height 40
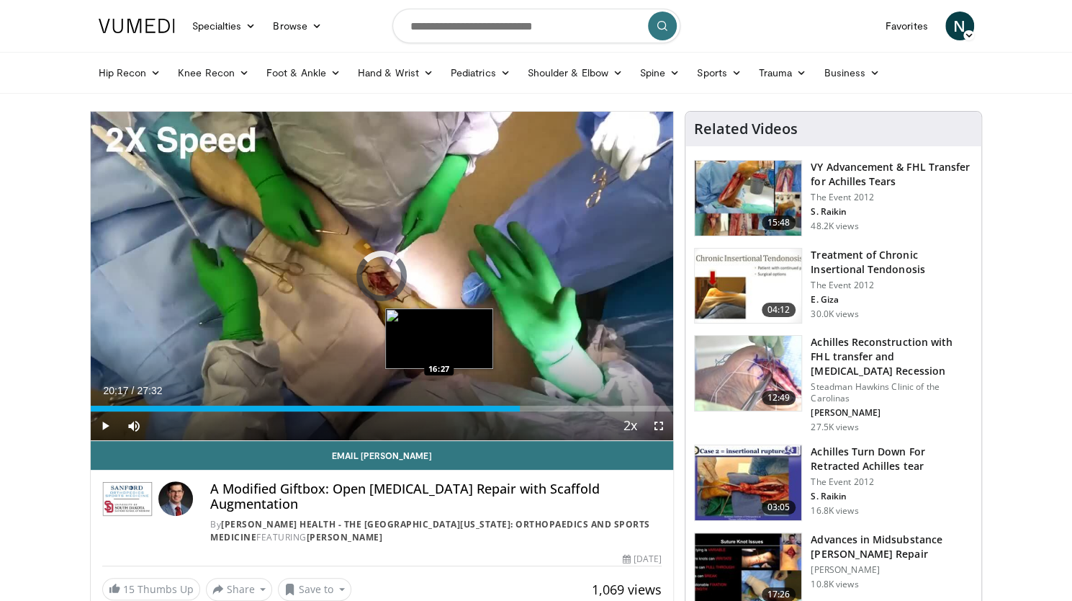
click at [439, 405] on div "20:17" at bounding box center [306, 408] width 430 height 6
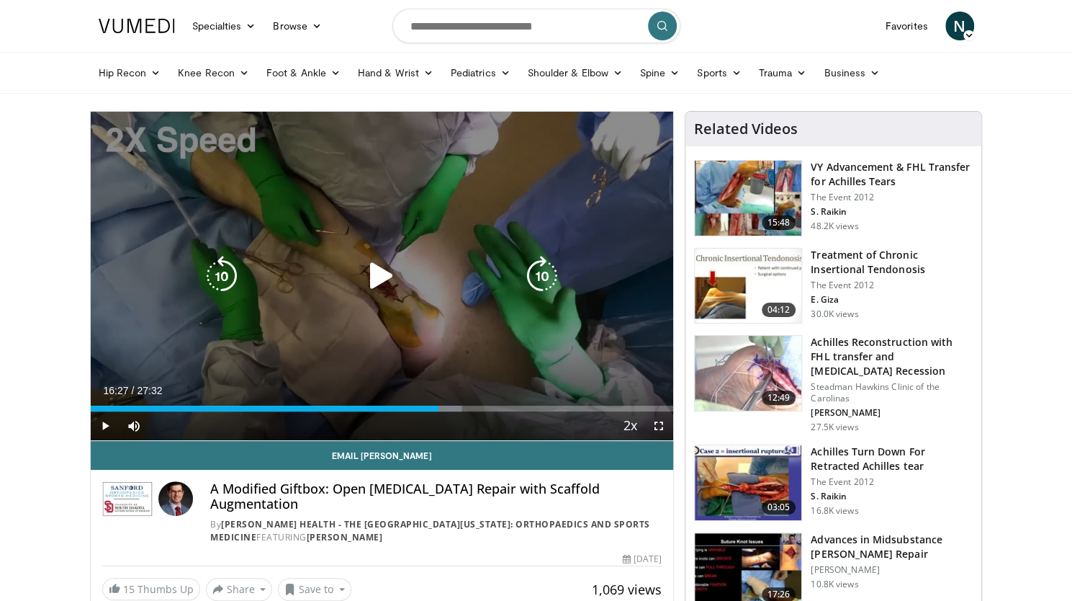
click at [370, 277] on icon "Video Player" at bounding box center [382, 276] width 40 height 40
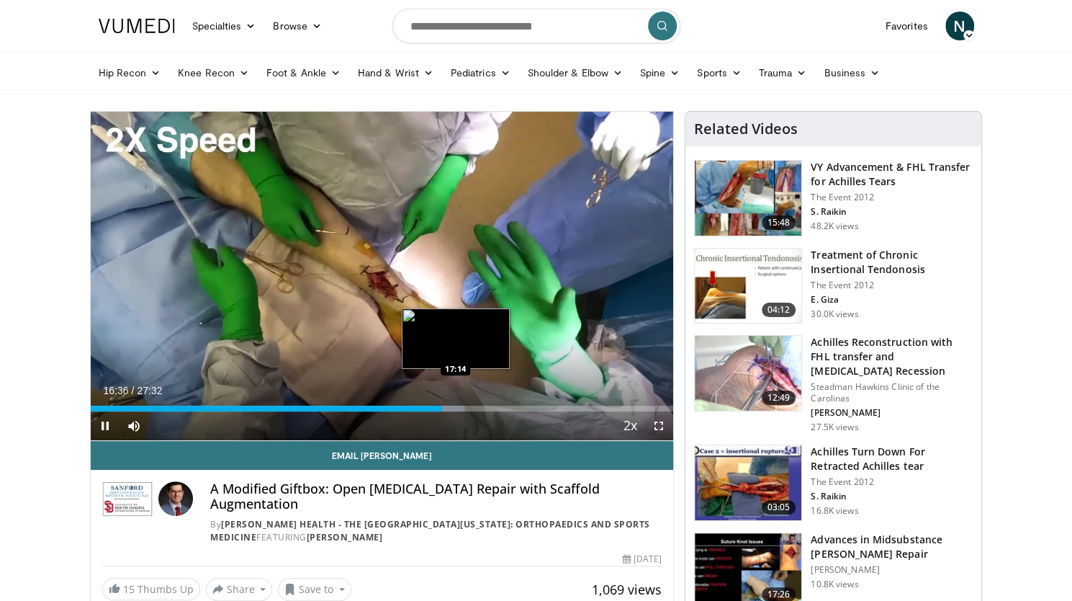
click at [454, 405] on div "Progress Bar" at bounding box center [451, 408] width 28 height 6
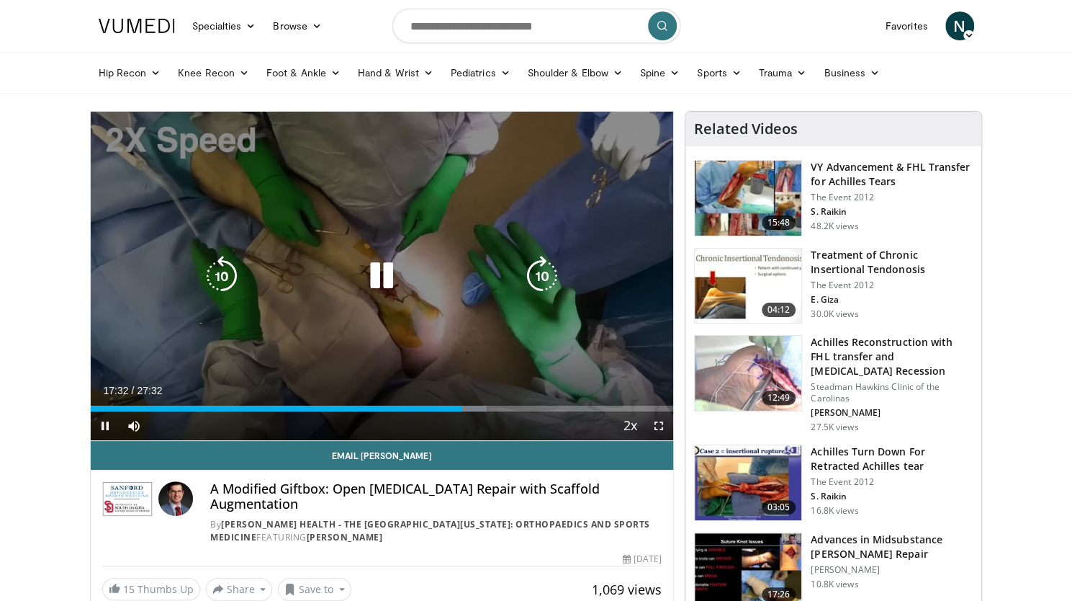
click at [372, 279] on icon "Video Player" at bounding box center [382, 276] width 40 height 40
click at [151, 318] on div "10 seconds Tap to unmute" at bounding box center [382, 276] width 583 height 328
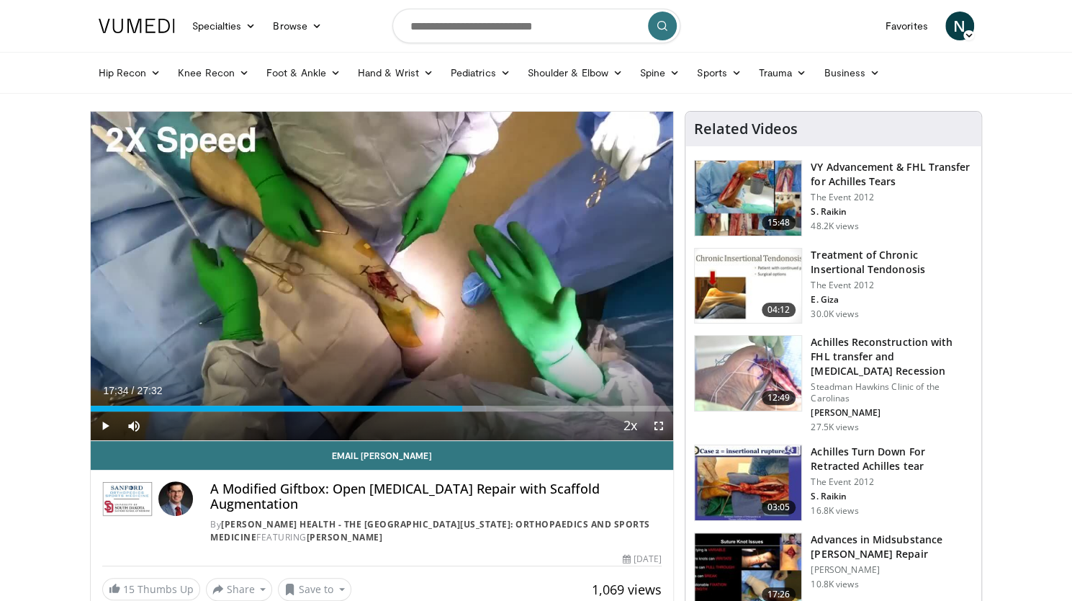
click at [663, 421] on span "Video Player" at bounding box center [659, 425] width 29 height 29
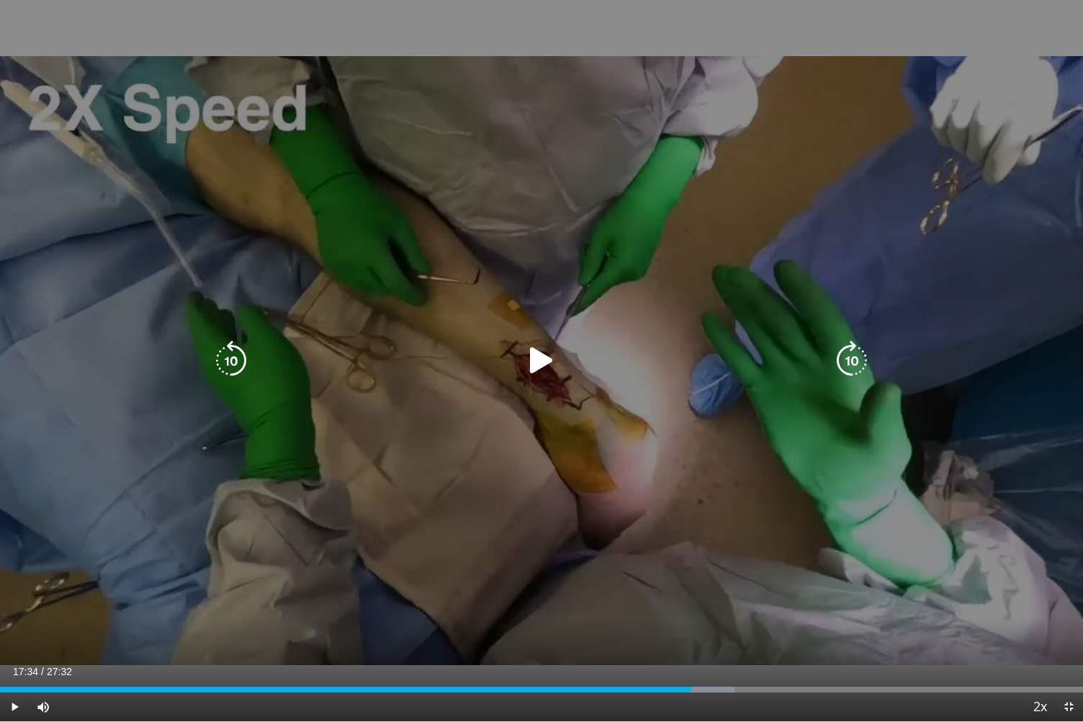
click at [0, 286] on div "10 seconds Tap to unmute" at bounding box center [541, 361] width 1083 height 722
click at [539, 364] on icon "Video Player" at bounding box center [541, 361] width 40 height 40
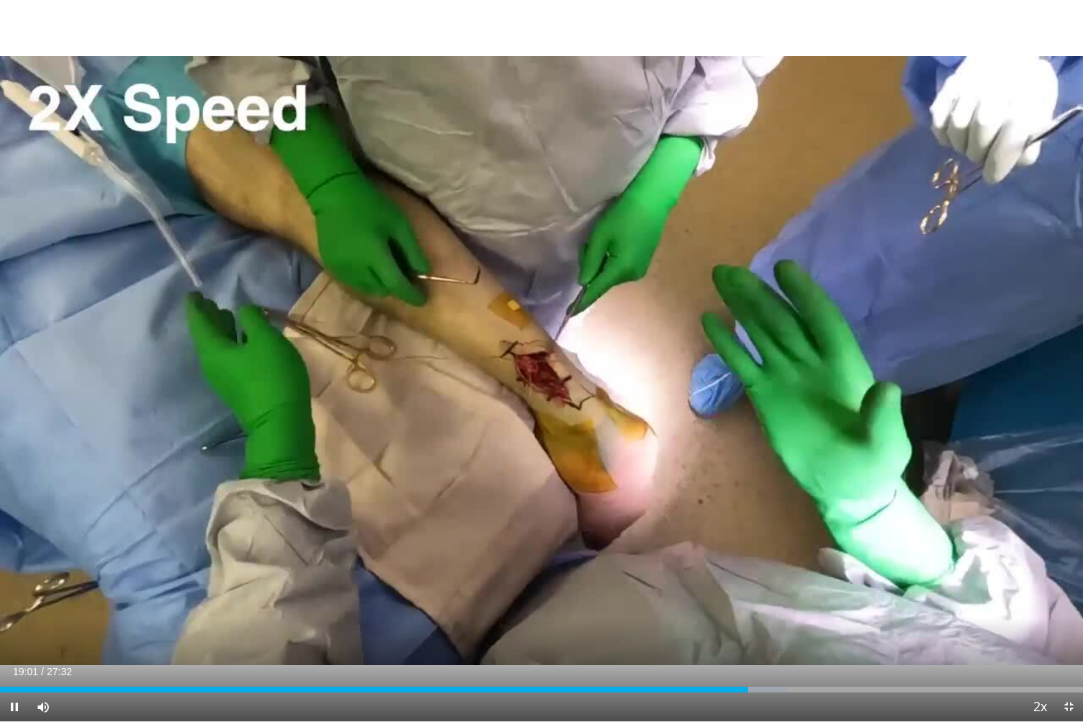
click at [367, 238] on div "10 seconds Tap to unmute" at bounding box center [541, 361] width 1083 height 722
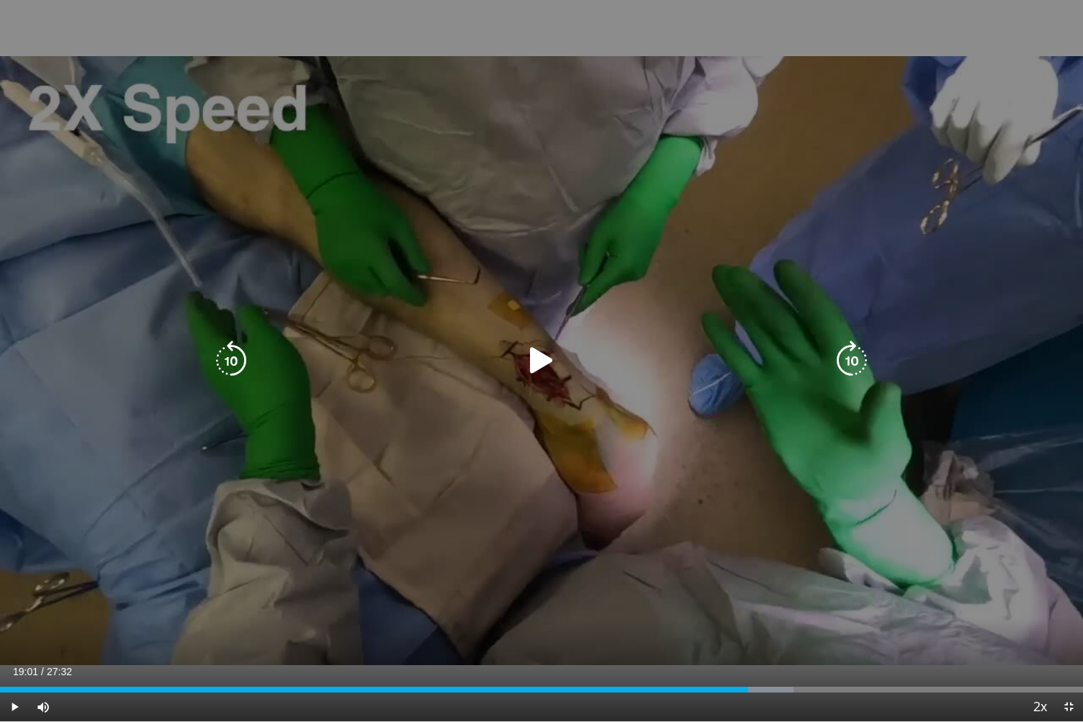
click at [535, 353] on icon "Video Player" at bounding box center [541, 361] width 40 height 40
click at [536, 356] on icon "Video Player" at bounding box center [541, 361] width 40 height 40
click at [536, 374] on icon "Video Player" at bounding box center [541, 361] width 40 height 40
click at [546, 367] on icon "Video Player" at bounding box center [541, 361] width 40 height 40
click at [544, 354] on icon "Video Player" at bounding box center [541, 361] width 40 height 40
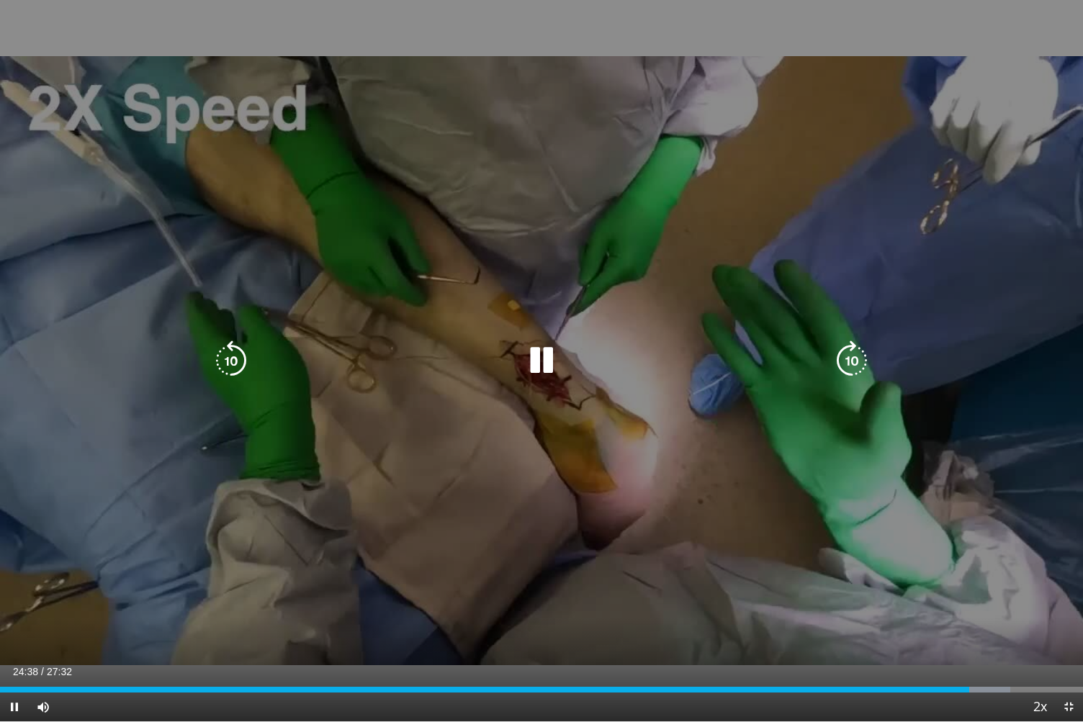
click at [234, 380] on icon "Video Player" at bounding box center [231, 361] width 40 height 40
click at [235, 373] on icon "Video Player" at bounding box center [231, 361] width 40 height 40
click at [552, 367] on icon "Video Player" at bounding box center [541, 361] width 40 height 40
click at [529, 366] on icon "Video Player" at bounding box center [541, 361] width 40 height 40
click at [516, 369] on div "Video Player" at bounding box center [542, 360] width 650 height 29
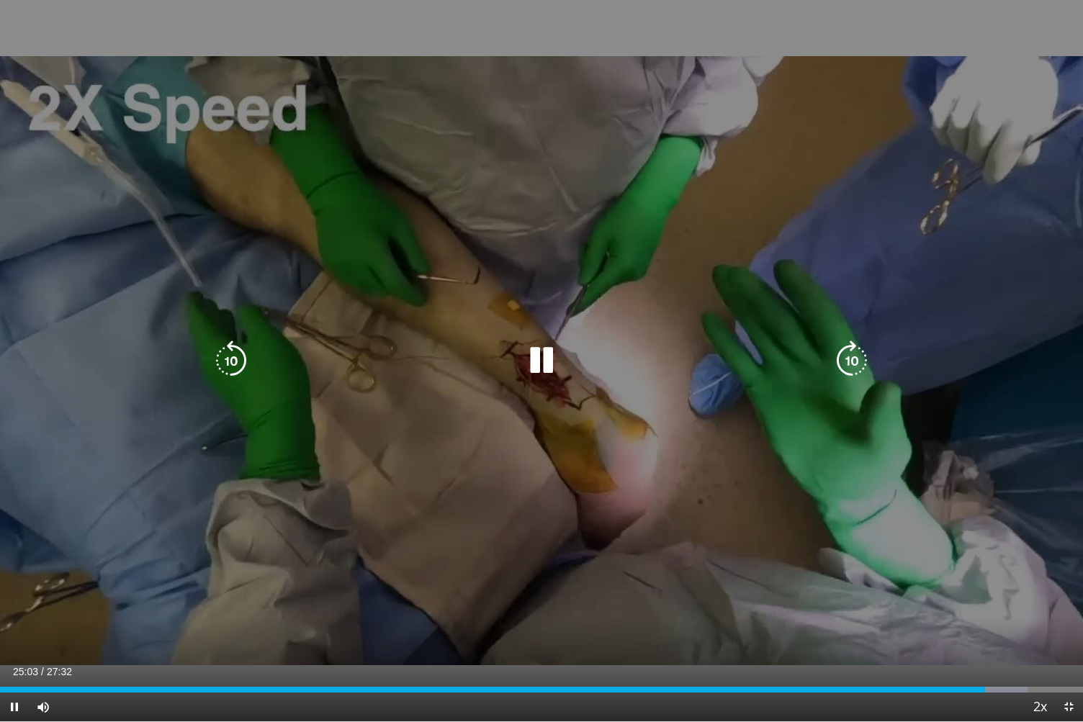
click at [539, 362] on icon "Video Player" at bounding box center [541, 361] width 40 height 40
click at [232, 350] on icon "Video Player" at bounding box center [231, 361] width 40 height 40
click at [536, 366] on icon "Video Player" at bounding box center [541, 361] width 40 height 40
click at [528, 356] on icon "Video Player" at bounding box center [541, 361] width 40 height 40
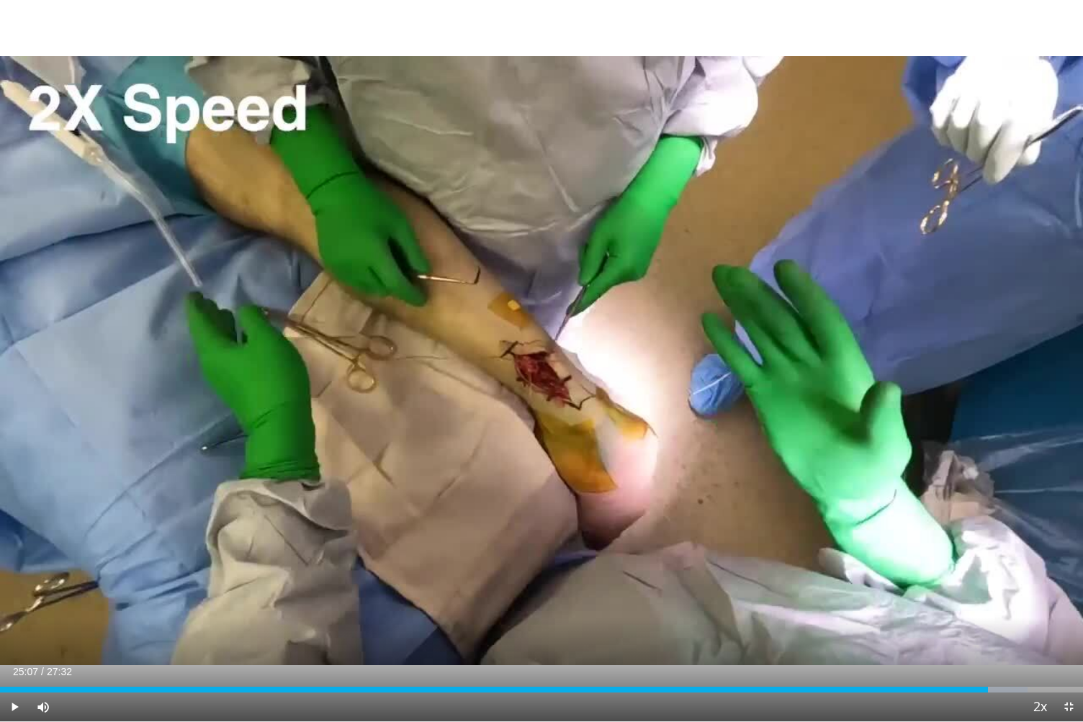
click at [528, 356] on div "10 seconds Tap to unmute" at bounding box center [541, 361] width 1083 height 722
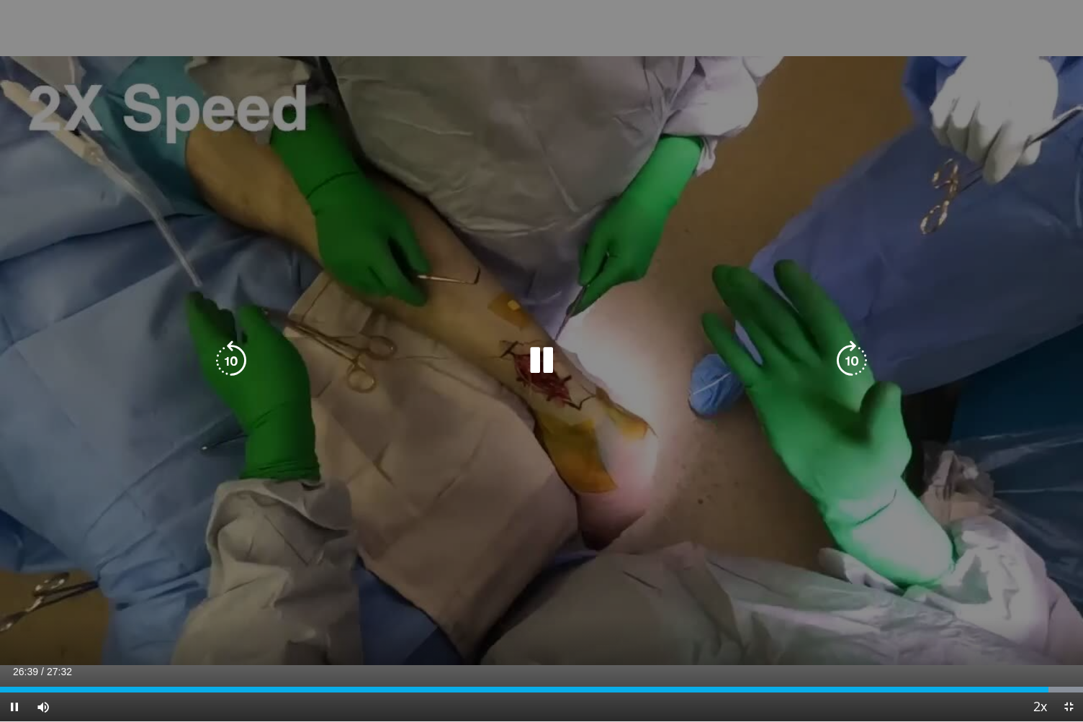
click at [549, 357] on icon "Video Player" at bounding box center [541, 361] width 40 height 40
click at [546, 367] on icon "Video Player" at bounding box center [541, 361] width 40 height 40
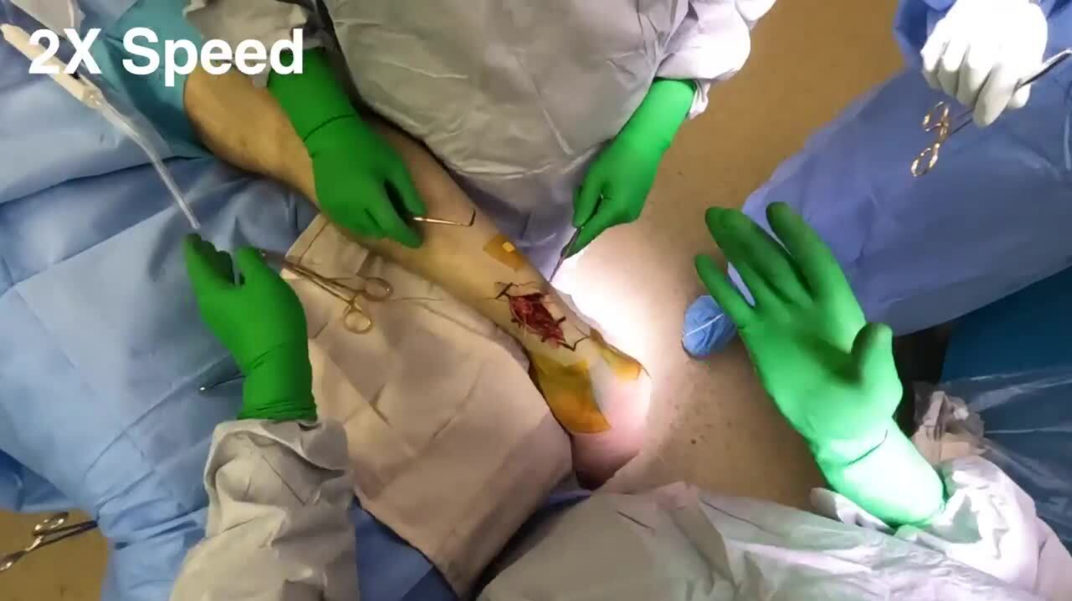
scroll to position [109, 0]
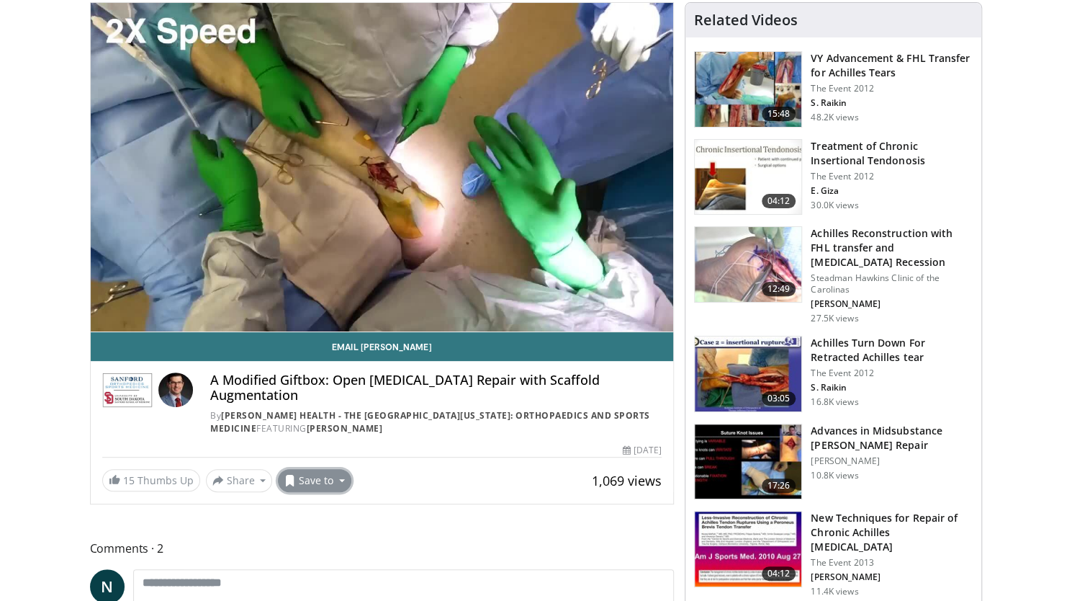
click at [311, 477] on button "Save to" at bounding box center [314, 480] width 73 height 23
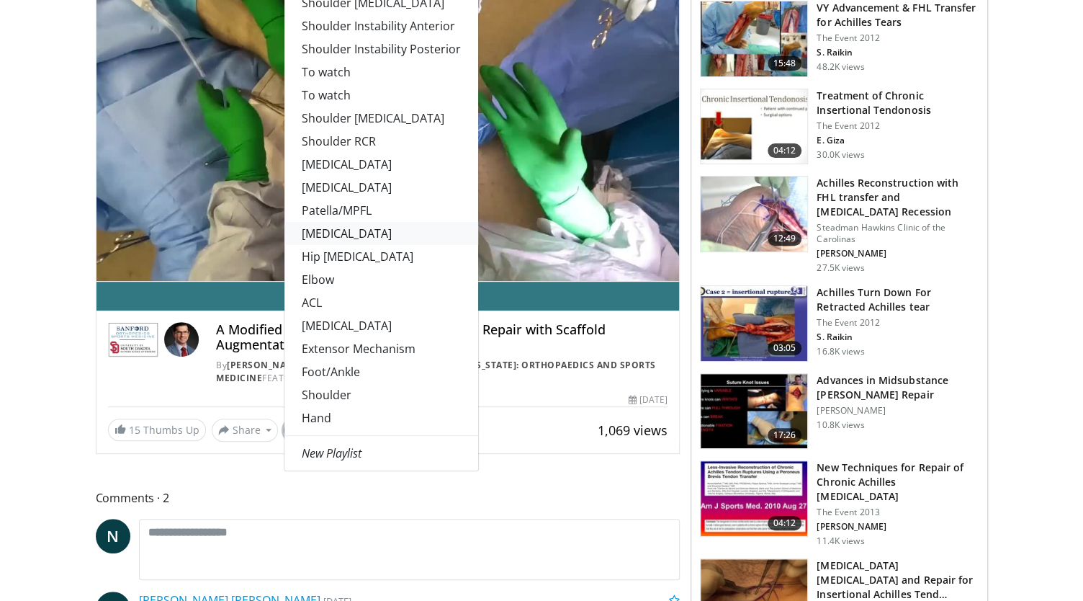
scroll to position [153, 0]
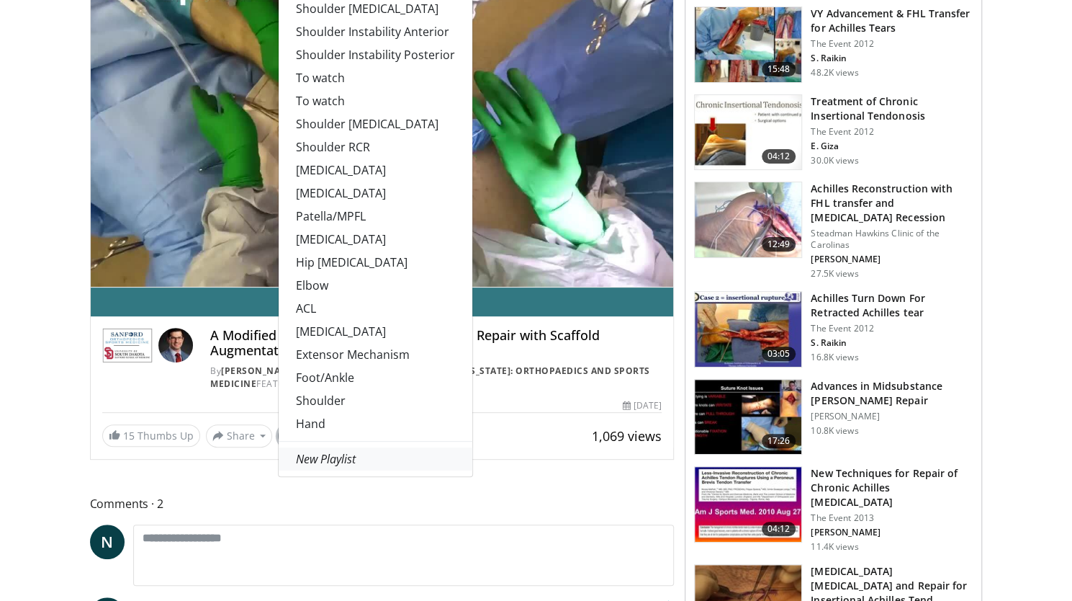
click at [312, 454] on em "New Playlist" at bounding box center [326, 459] width 60 height 16
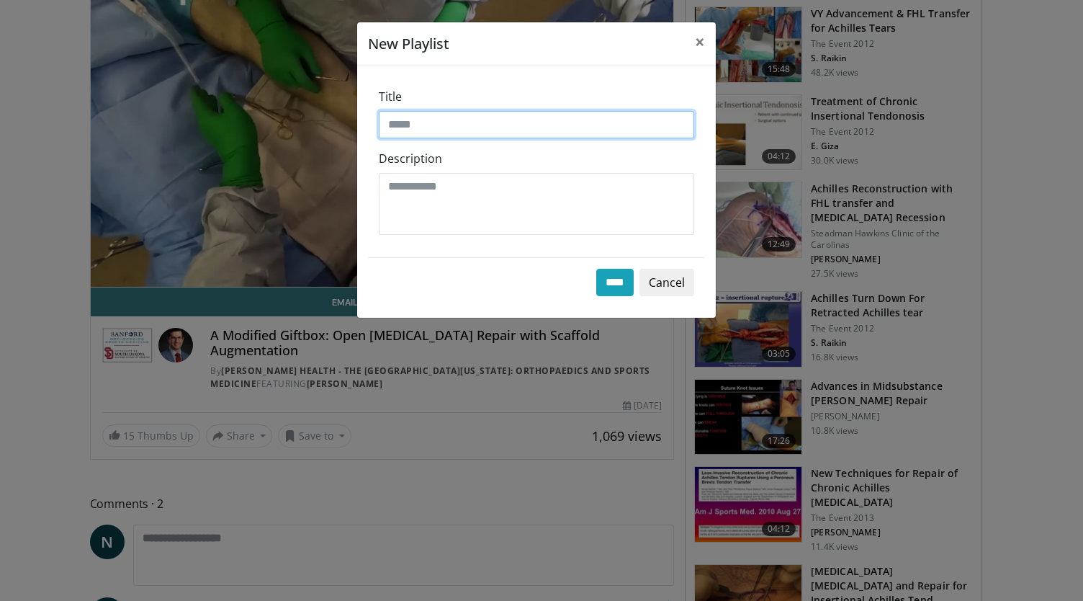
click at [432, 122] on input "Title" at bounding box center [536, 124] width 315 height 27
type input "********"
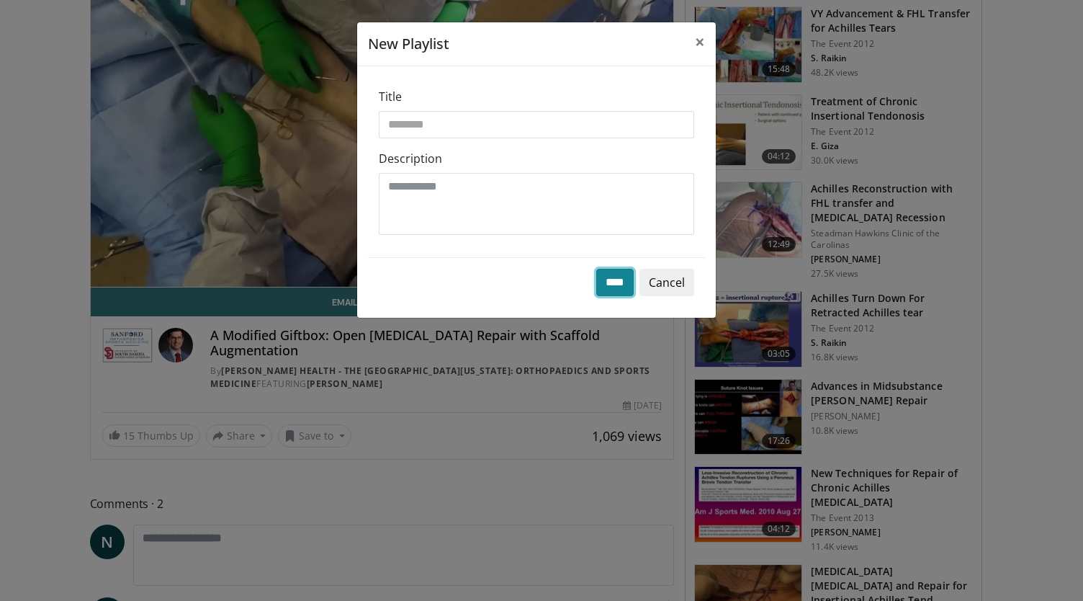
click at [618, 276] on input "****" at bounding box center [614, 282] width 37 height 27
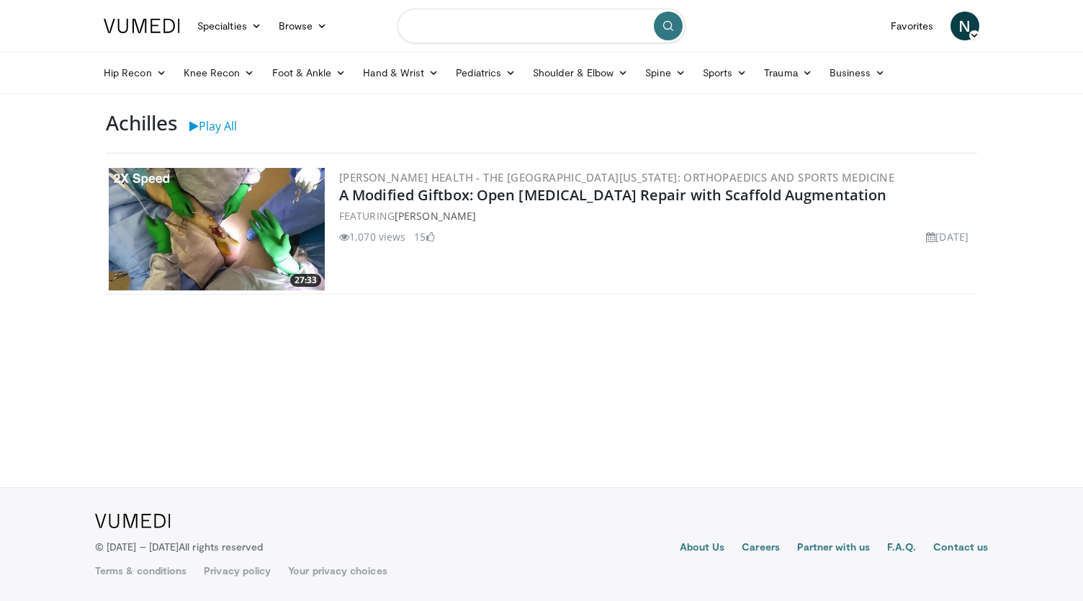
click at [477, 30] on input "Search topics, interventions" at bounding box center [542, 26] width 288 height 35
type input "**********"
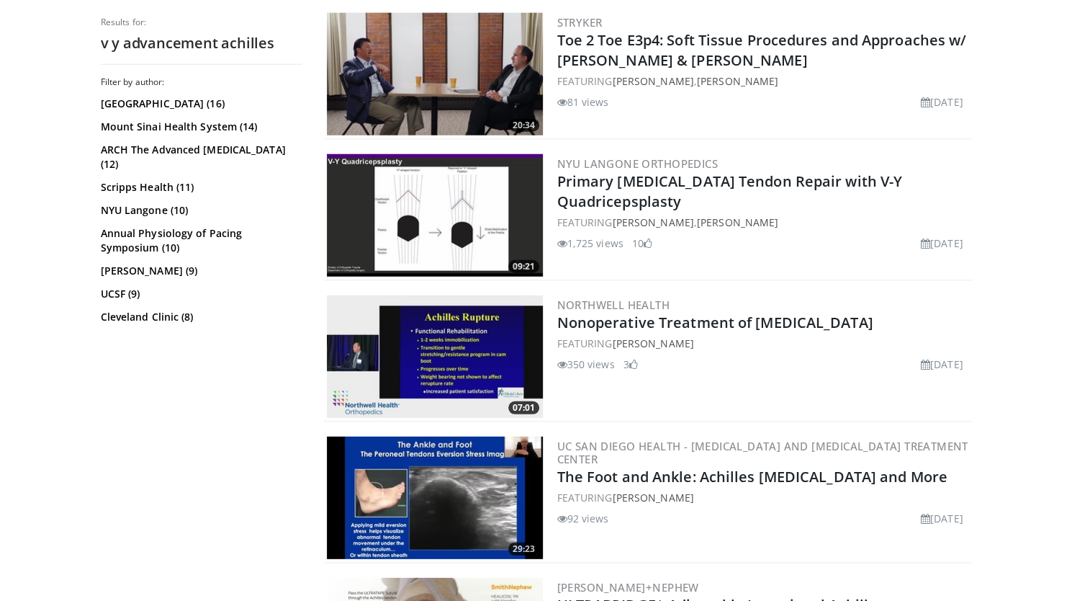
scroll to position [2135, 0]
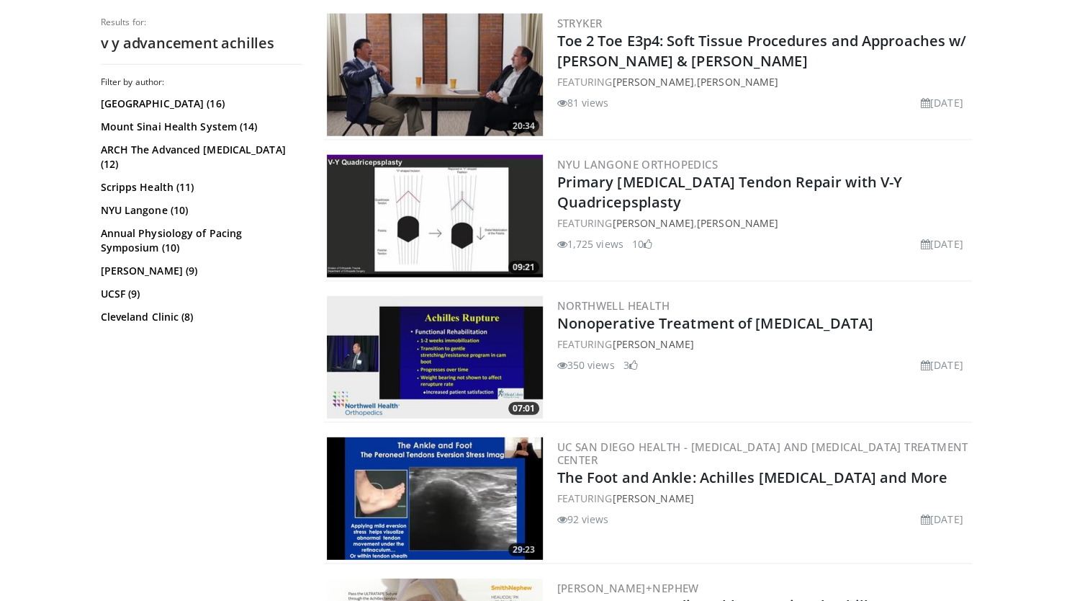
click at [428, 235] on img at bounding box center [435, 216] width 216 height 122
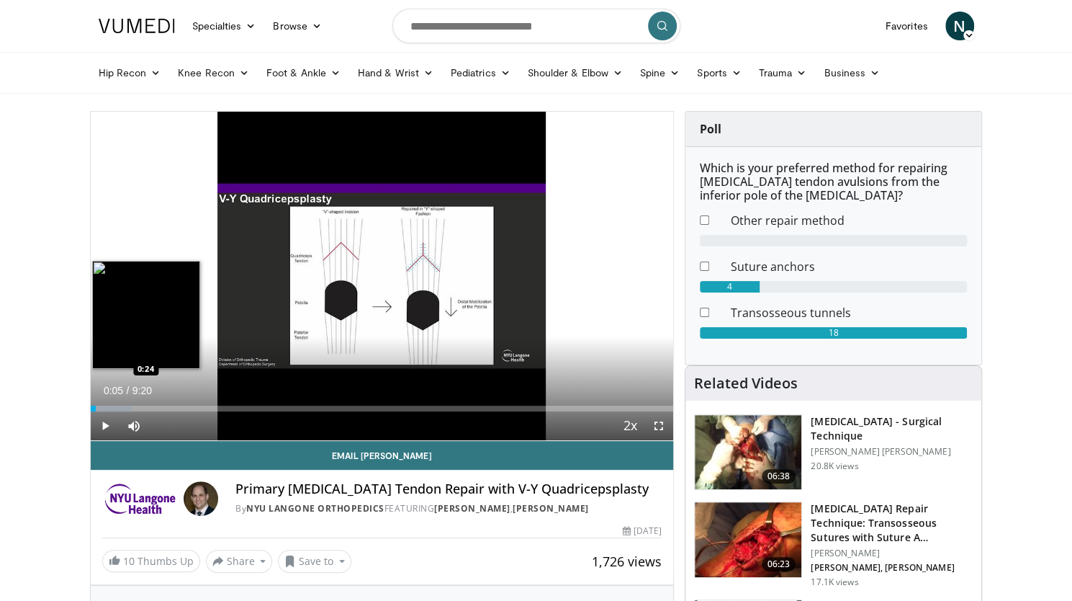
click at [116, 405] on div "Progress Bar" at bounding box center [111, 408] width 41 height 6
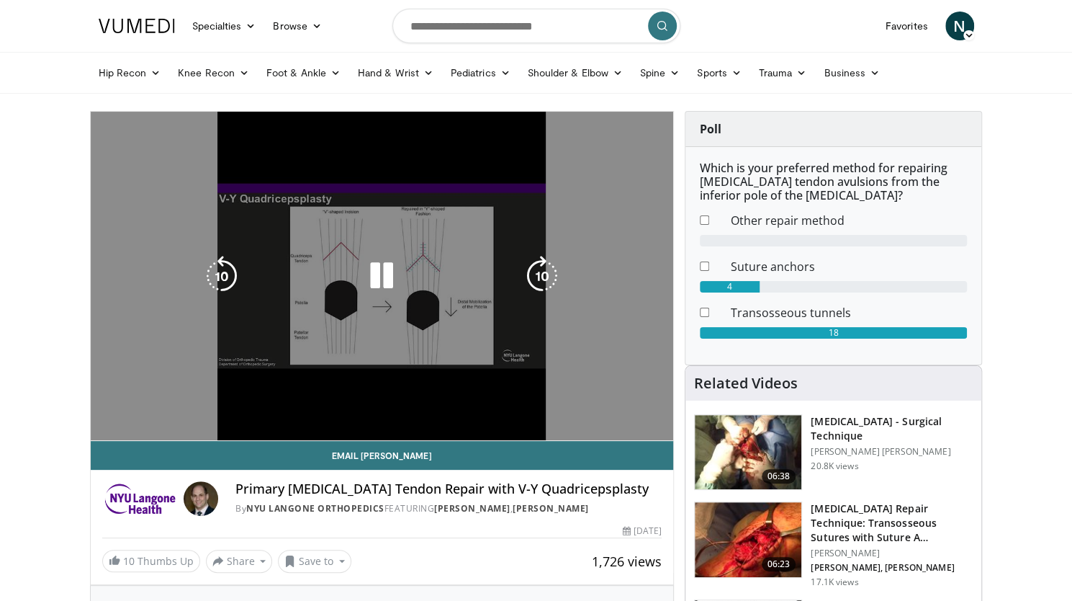
click at [140, 407] on div "10 seconds Tap to unmute" at bounding box center [382, 276] width 583 height 328
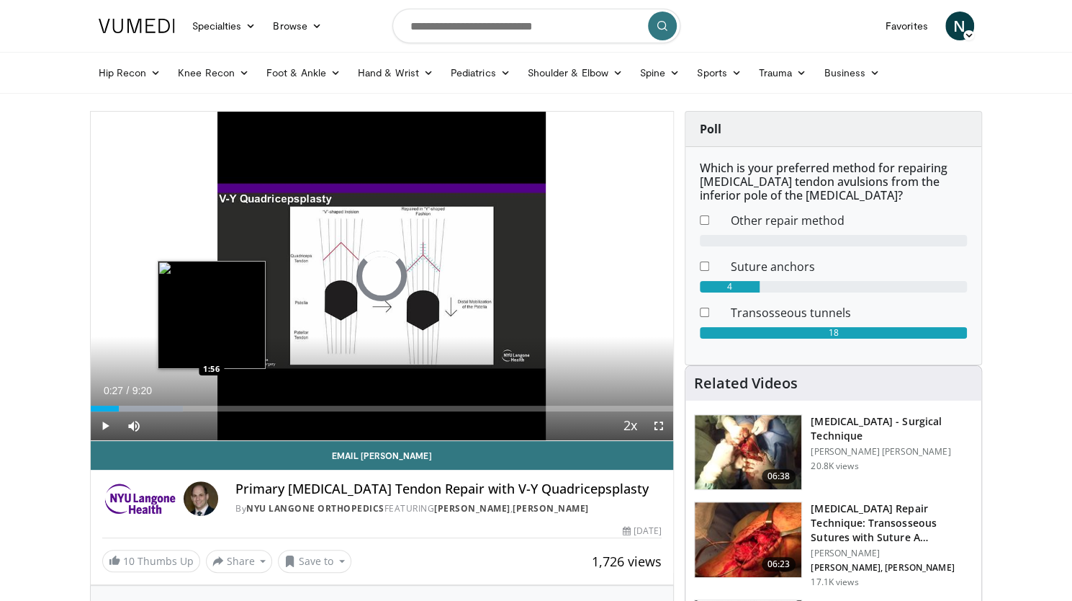
click at [211, 405] on div "Loaded : 15.91% 0:27 1:56" at bounding box center [382, 408] width 583 height 6
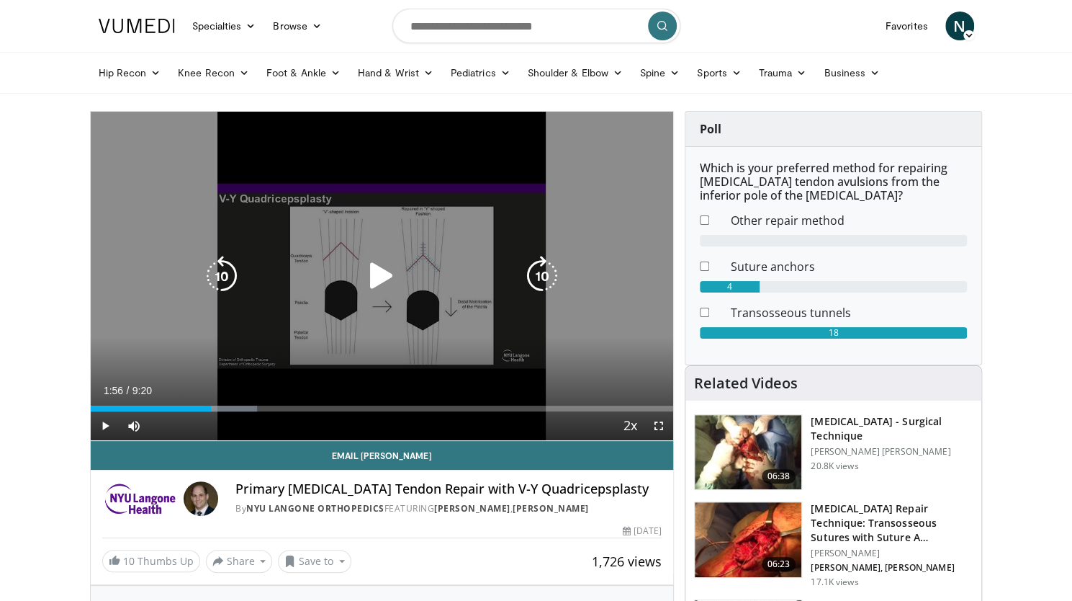
click at [377, 286] on icon "Video Player" at bounding box center [382, 276] width 40 height 40
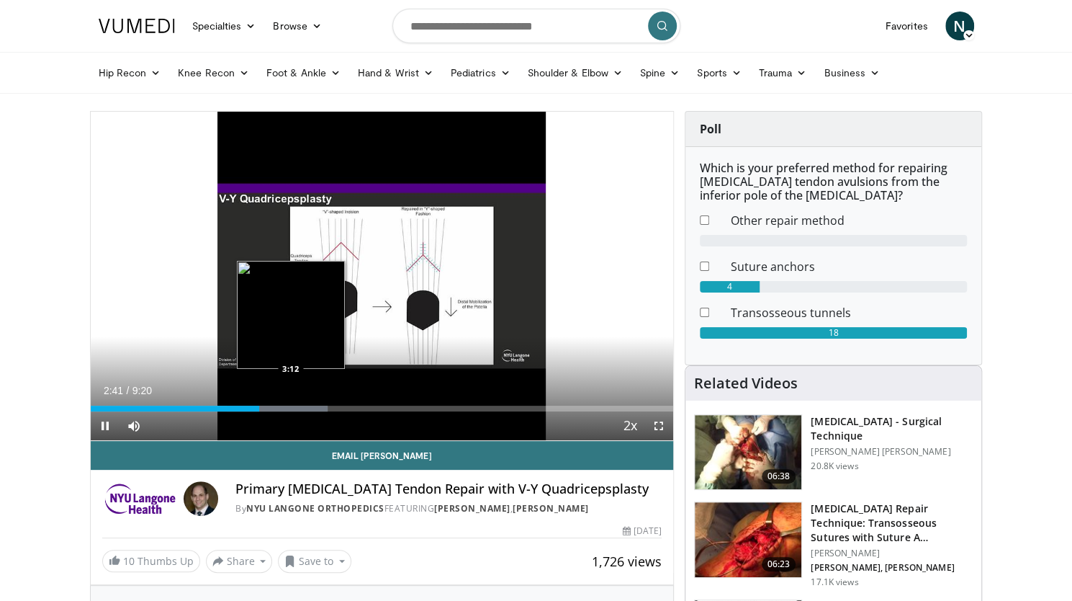
click at [291, 405] on div "Progress Bar" at bounding box center [277, 408] width 101 height 6
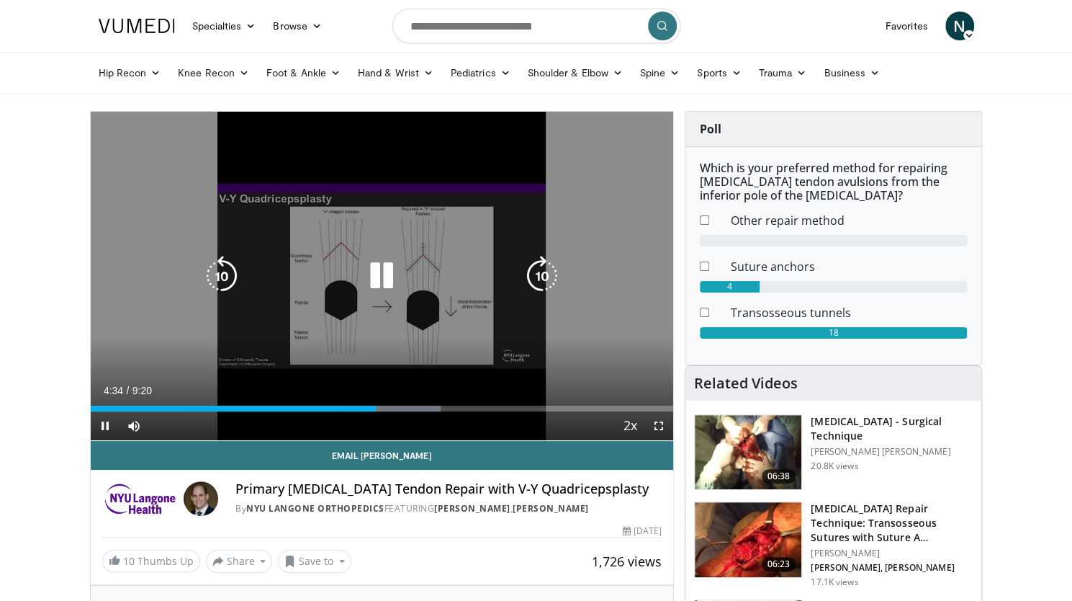
click at [382, 271] on icon "Video Player" at bounding box center [382, 276] width 40 height 40
